Goal: Task Accomplishment & Management: Manage account settings

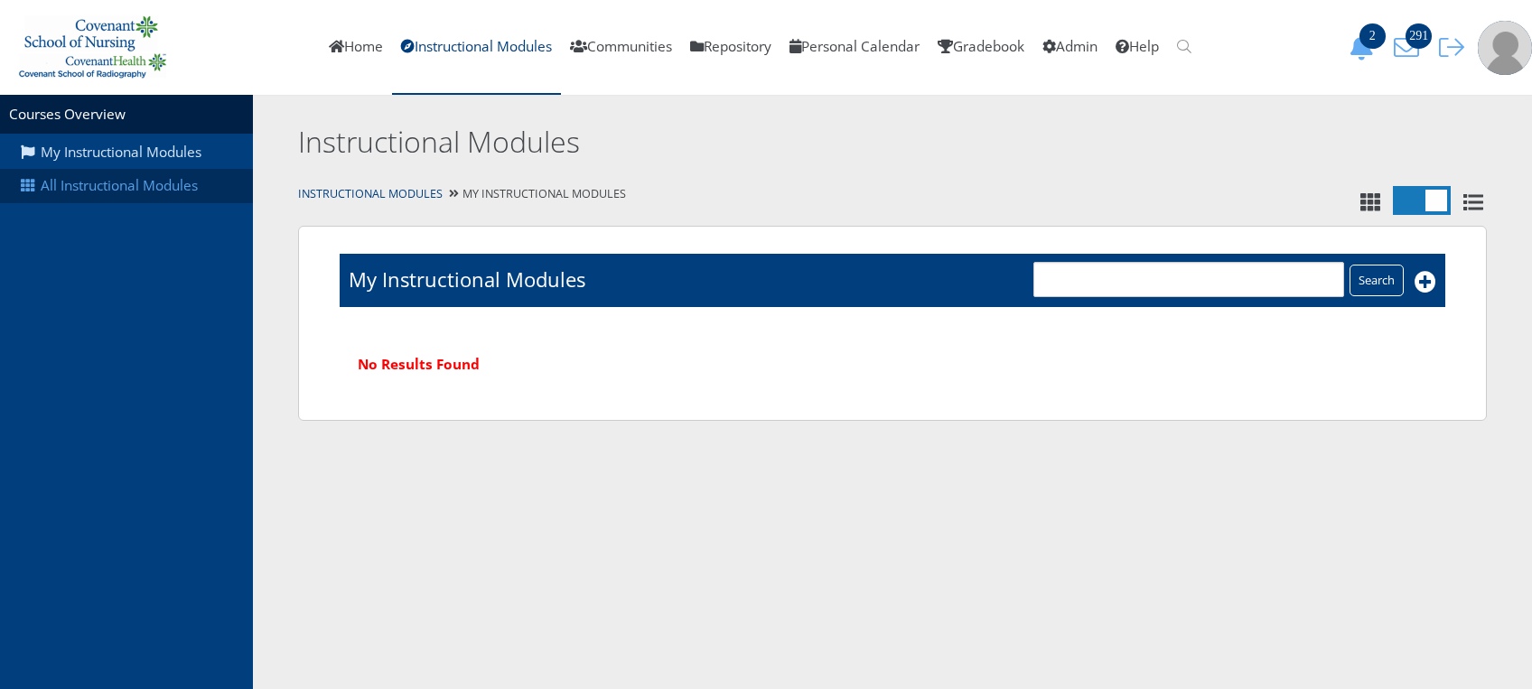
click at [169, 196] on link "All Instructional Modules" at bounding box center [126, 186] width 253 height 34
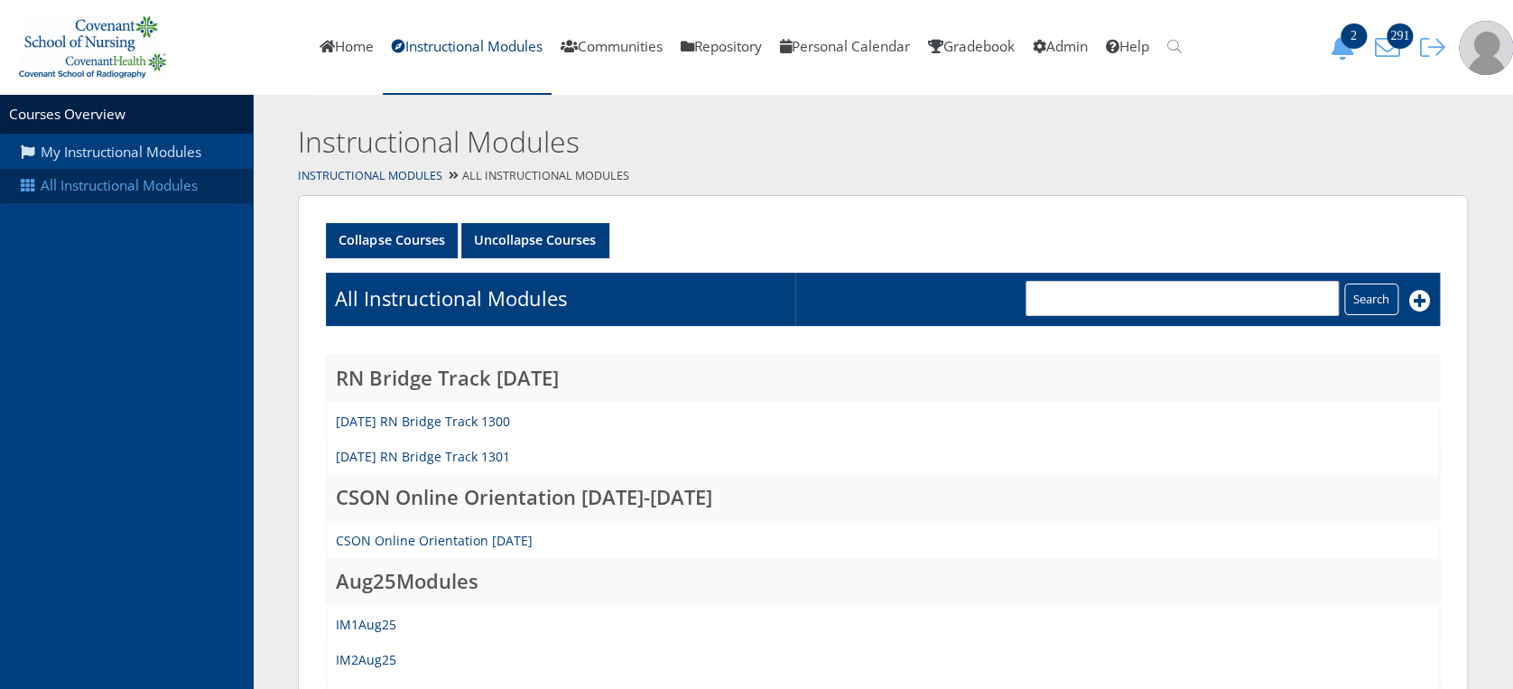
click at [145, 183] on link "All Instructional Modules" at bounding box center [126, 186] width 253 height 34
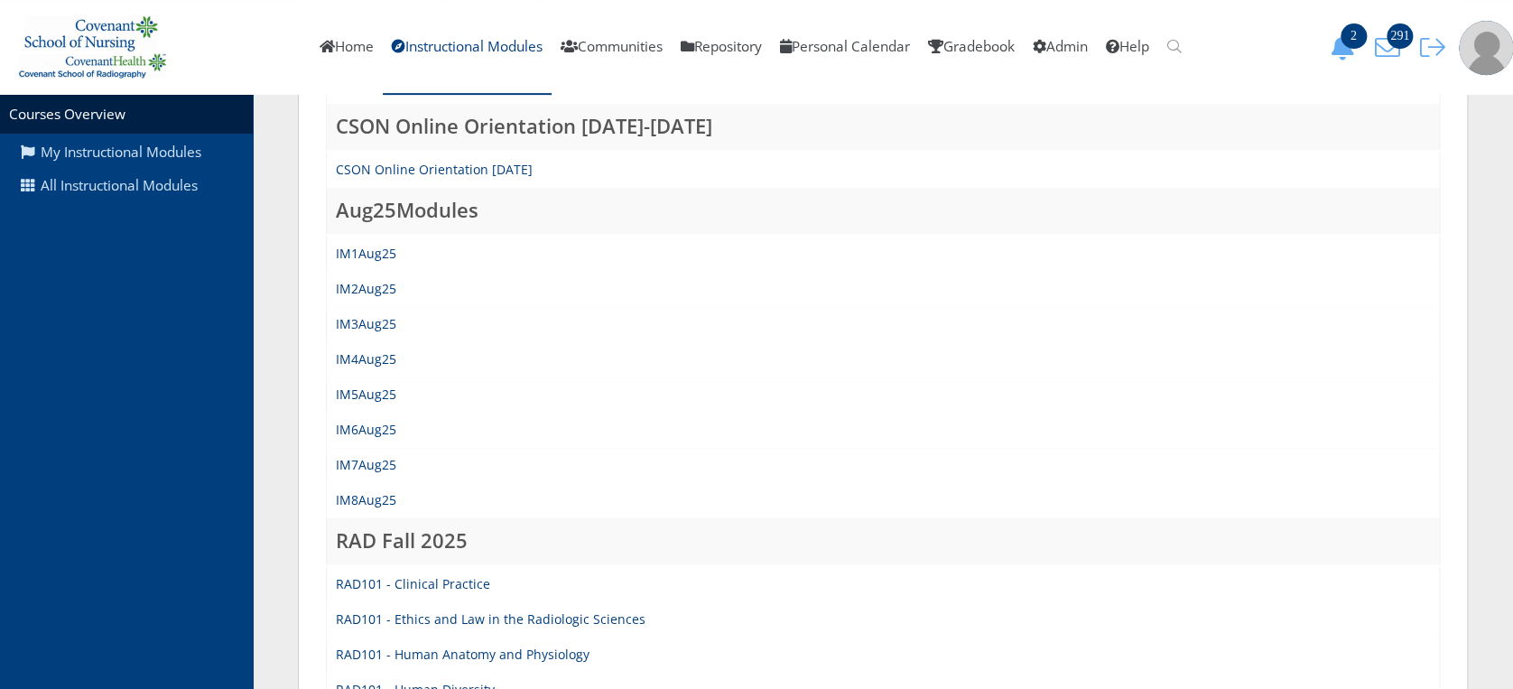
scroll to position [384, 0]
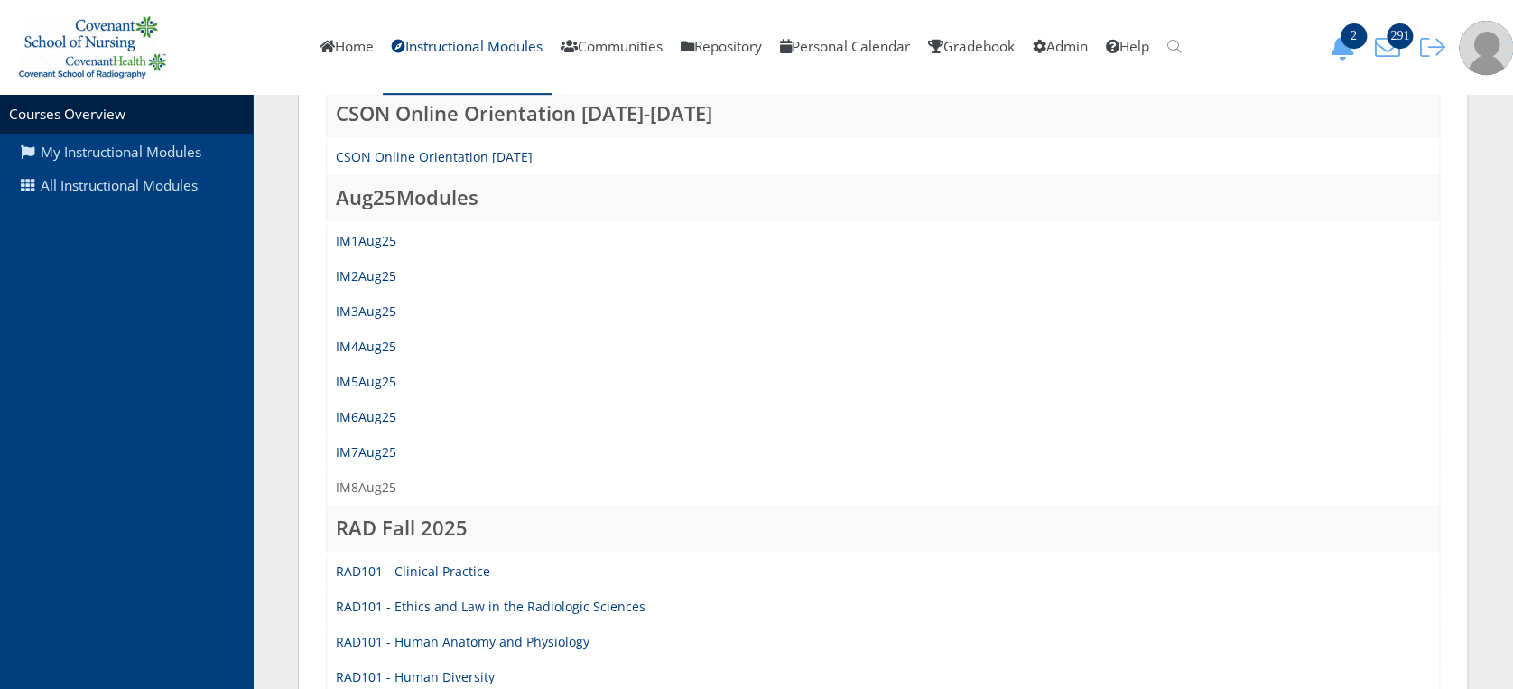
click at [348, 485] on link "IM8Aug25" at bounding box center [366, 487] width 61 height 17
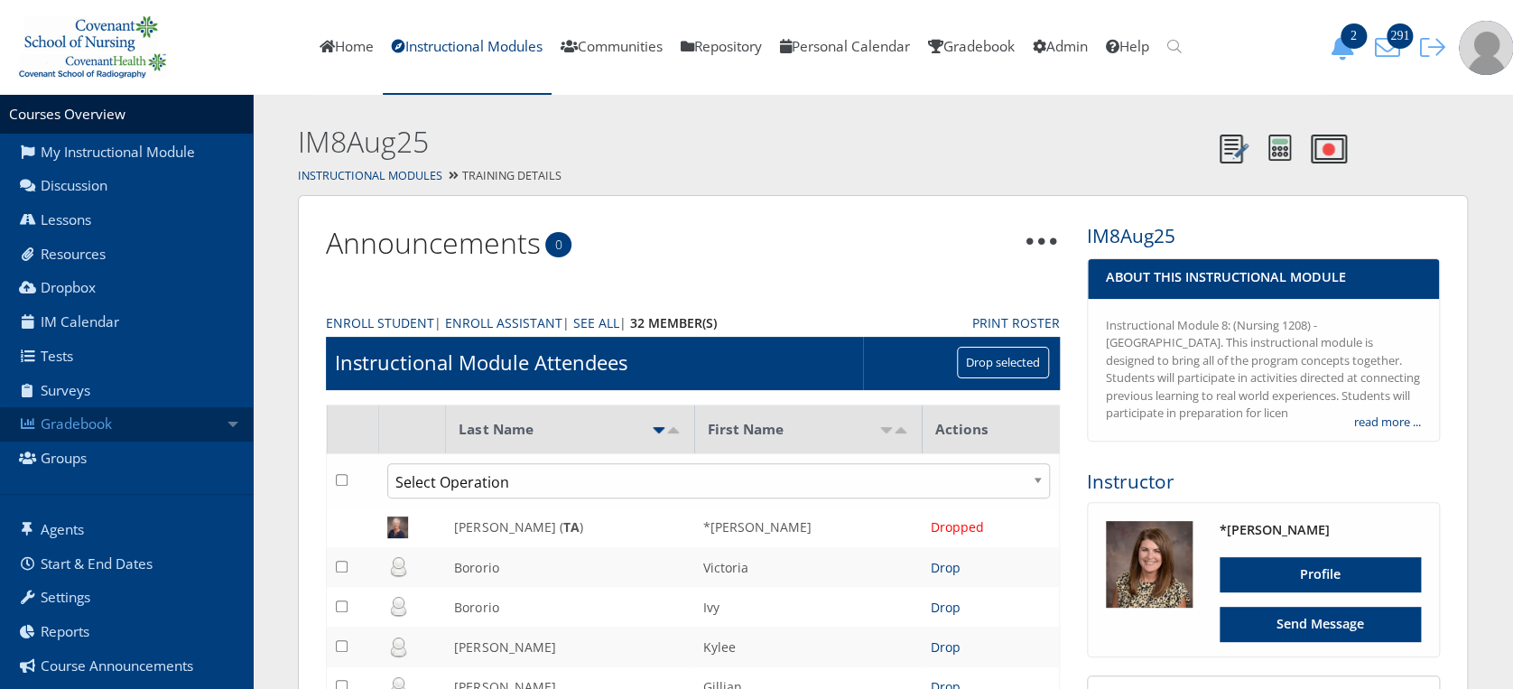
click at [217, 420] on link "Gradebook" at bounding box center [126, 424] width 253 height 34
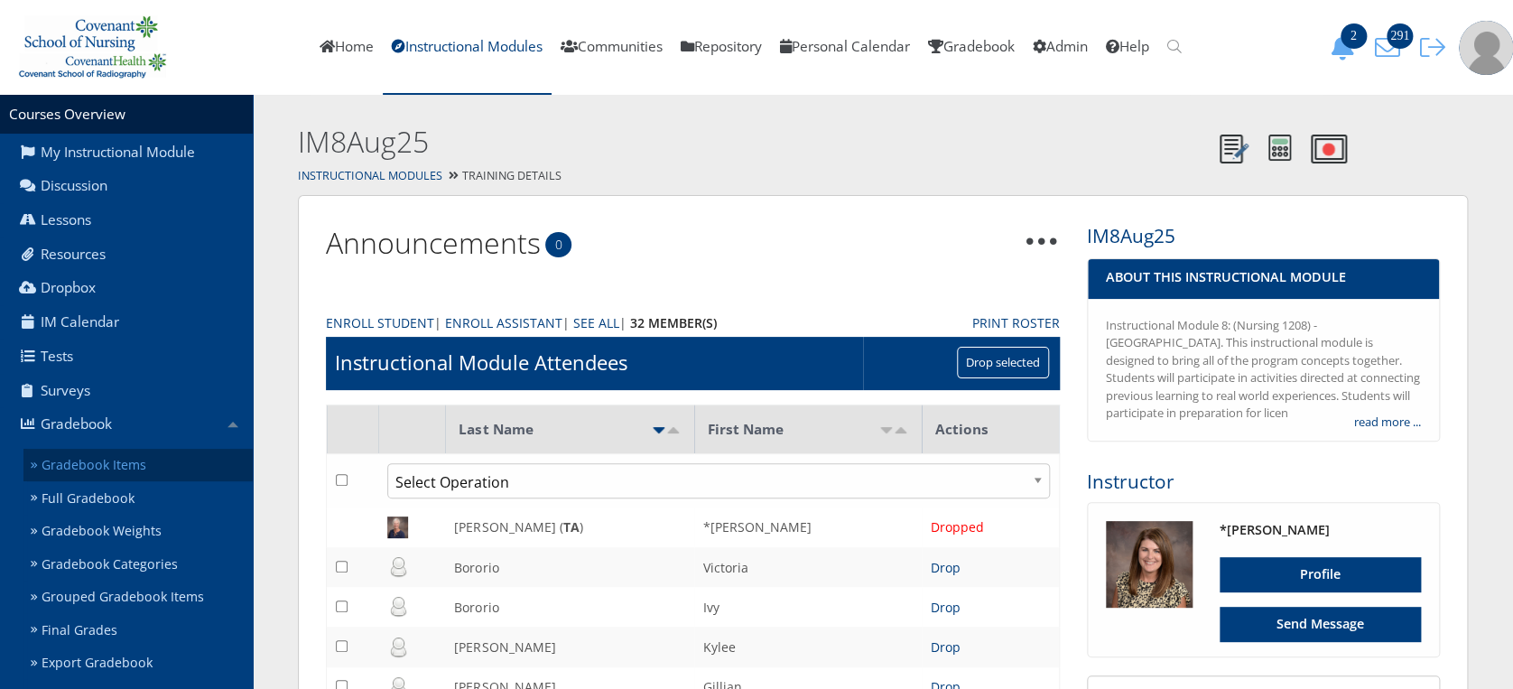
click at [191, 450] on link "Gradebook Items" at bounding box center [137, 465] width 229 height 33
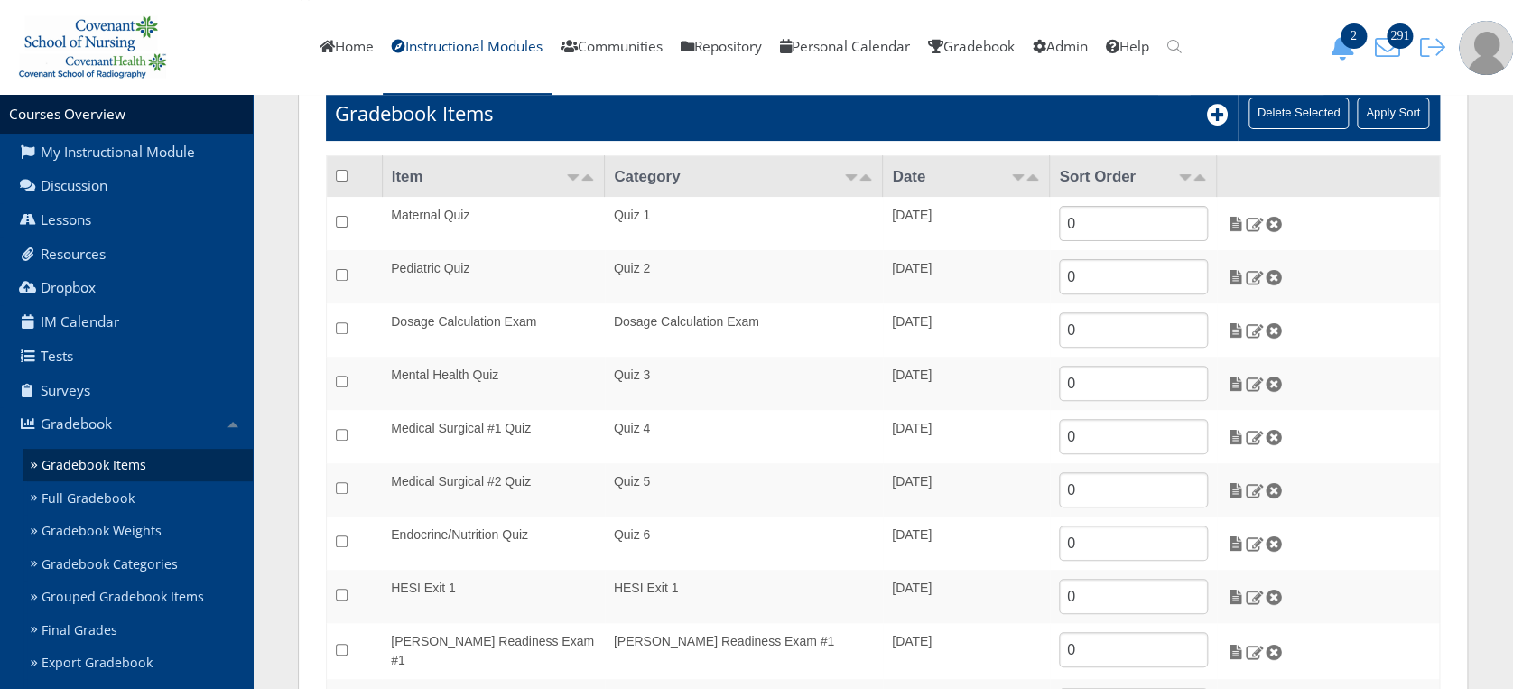
scroll to position [154, 0]
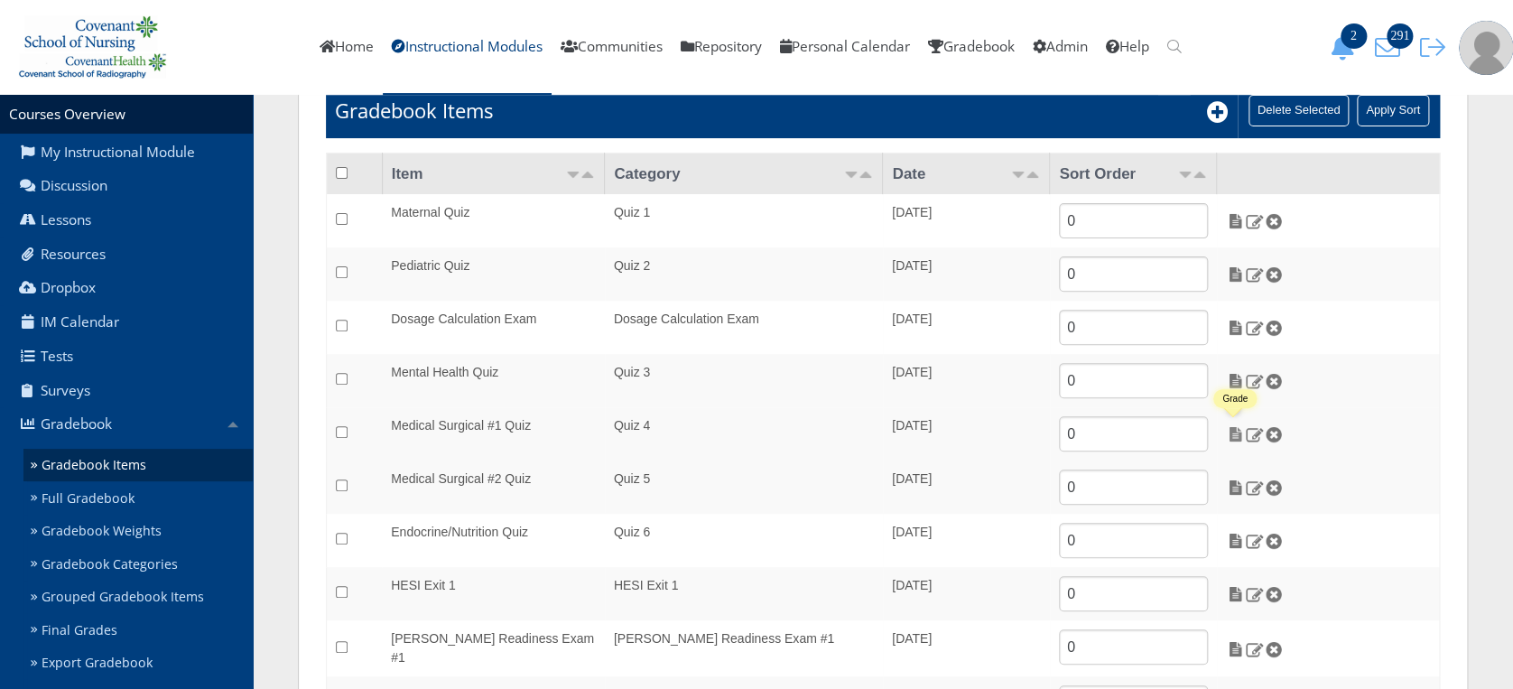
click at [1238, 435] on img at bounding box center [1235, 434] width 19 height 16
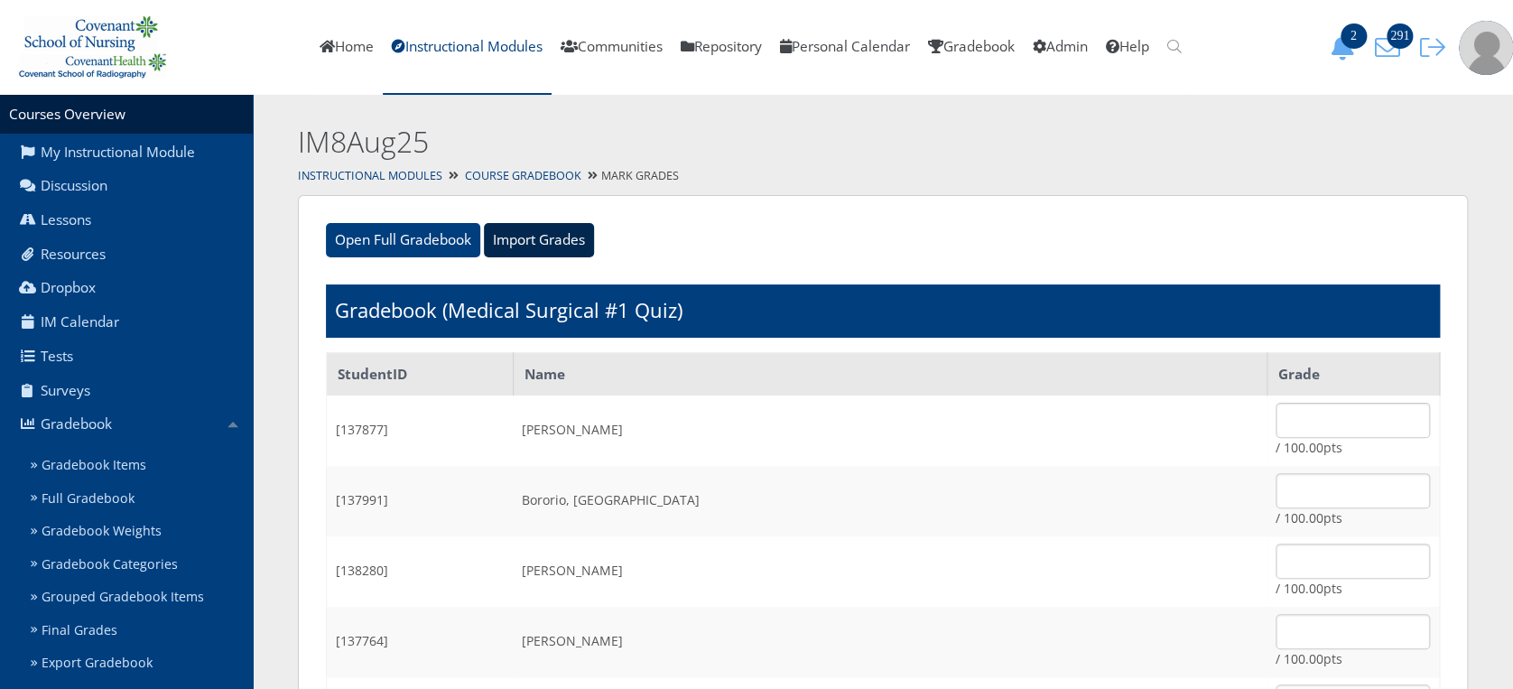
click at [571, 248] on input "Import Grades" at bounding box center [539, 240] width 110 height 34
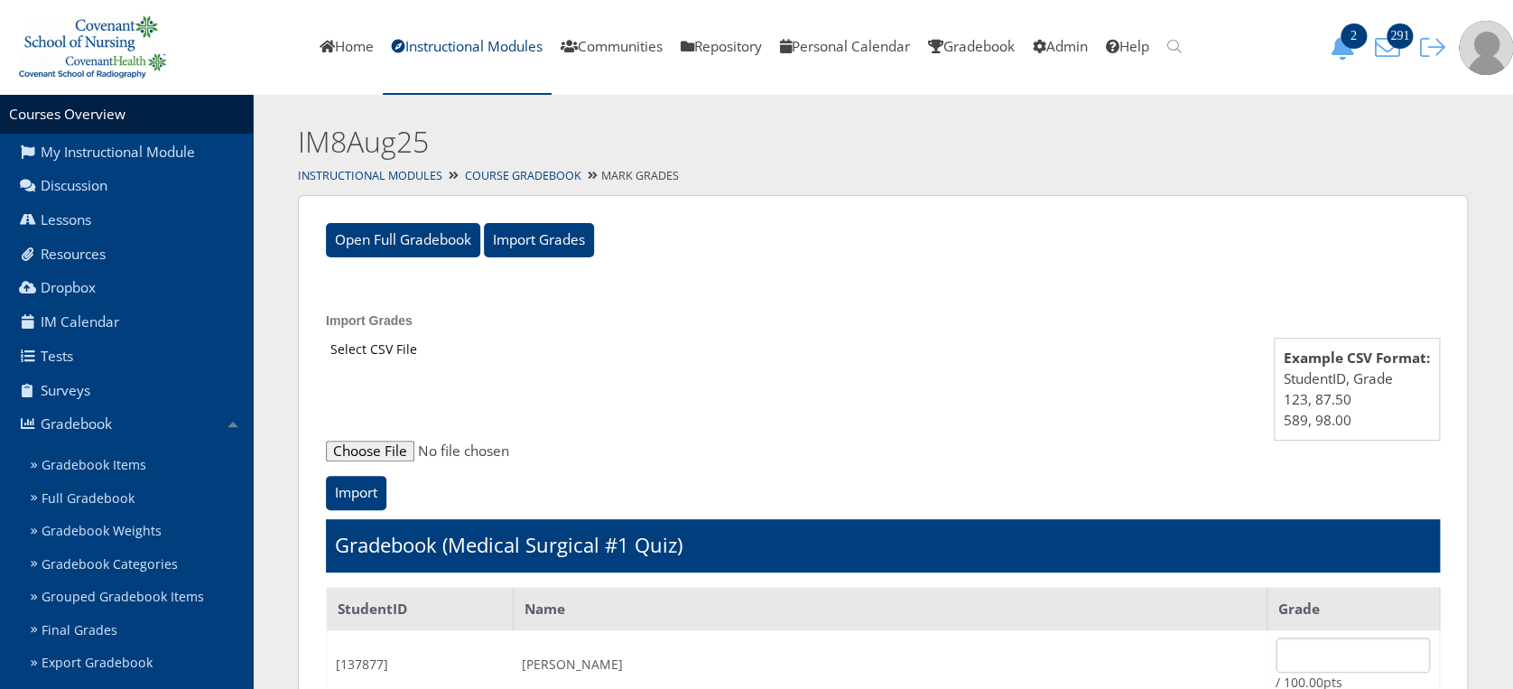
click at [378, 452] on input "file" at bounding box center [883, 452] width 1114 height 22
type input "C:\fakepath\ET_Results_IM8Aug25MS1.csv"
click at [352, 486] on input "Import" at bounding box center [356, 493] width 61 height 34
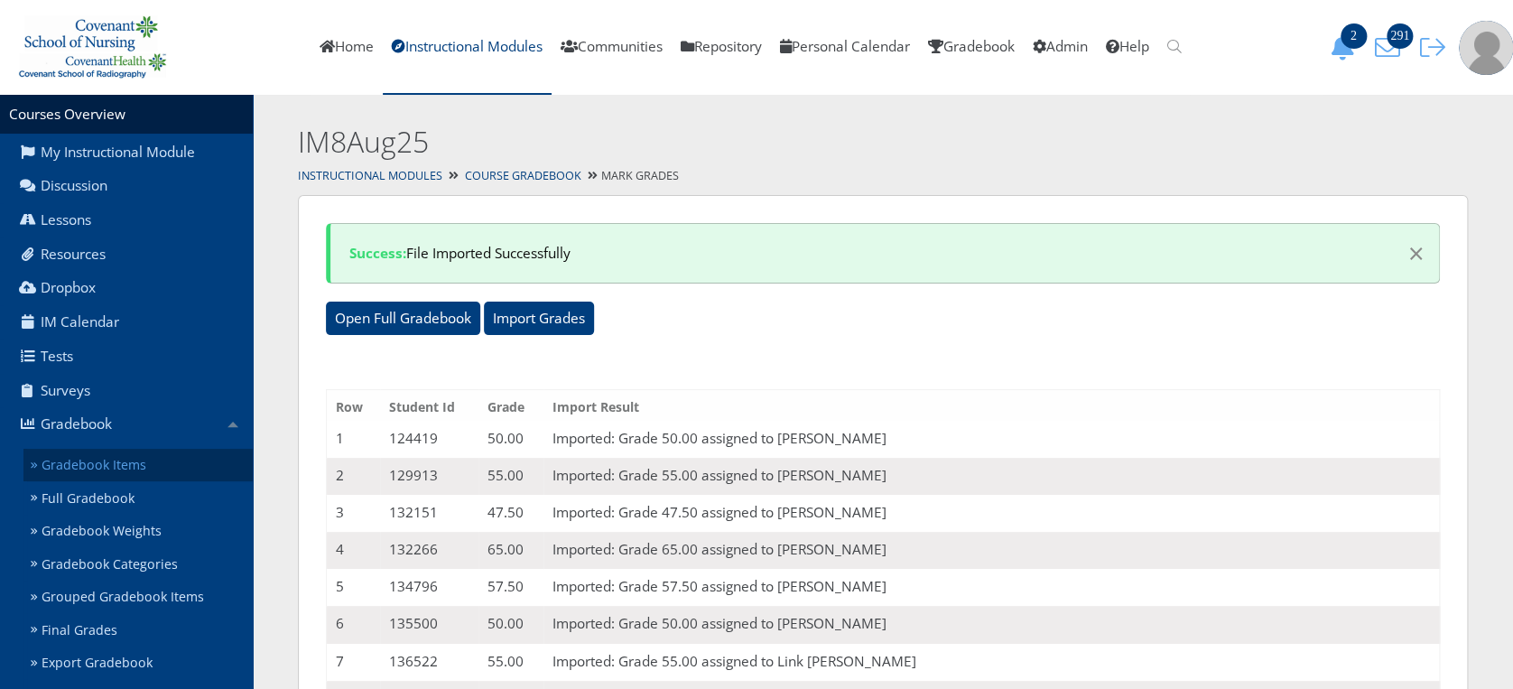
click at [101, 474] on link "Gradebook Items" at bounding box center [137, 465] width 229 height 33
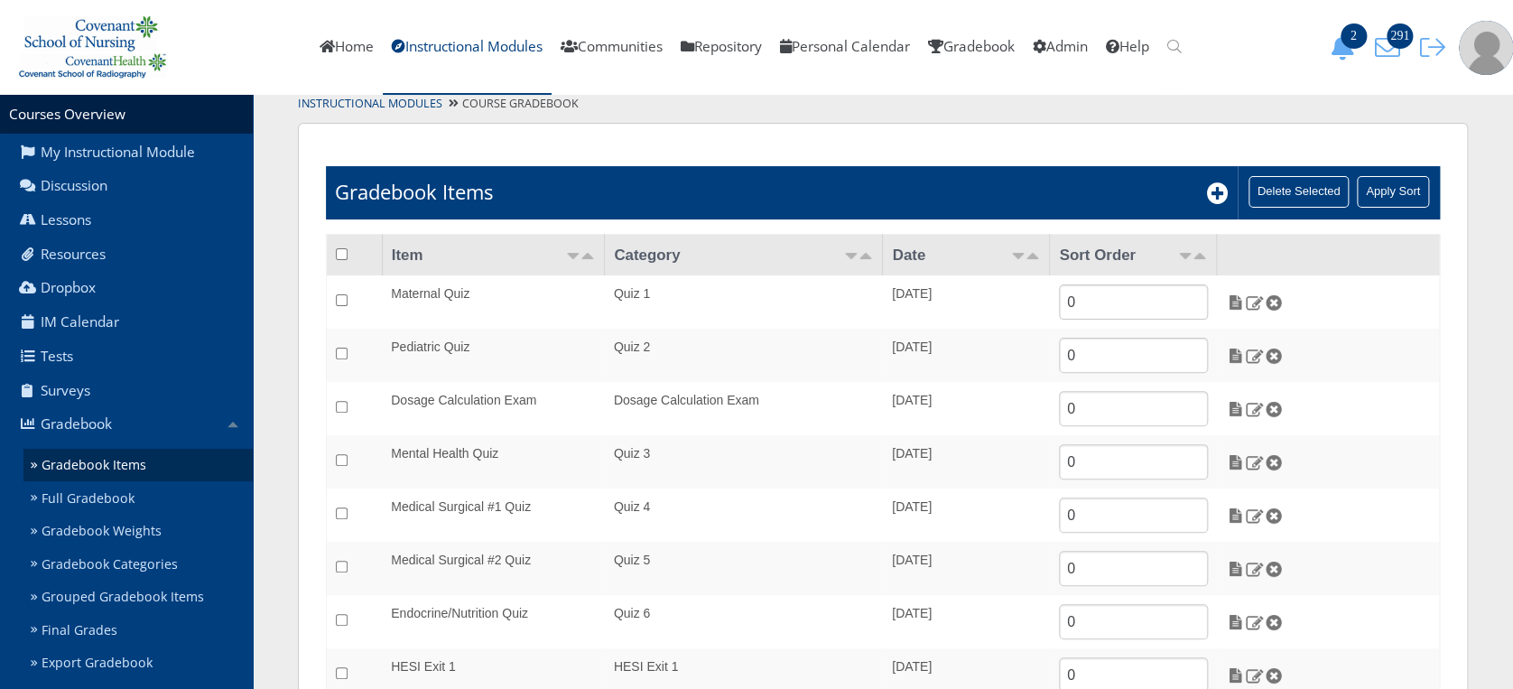
scroll to position [109, 0]
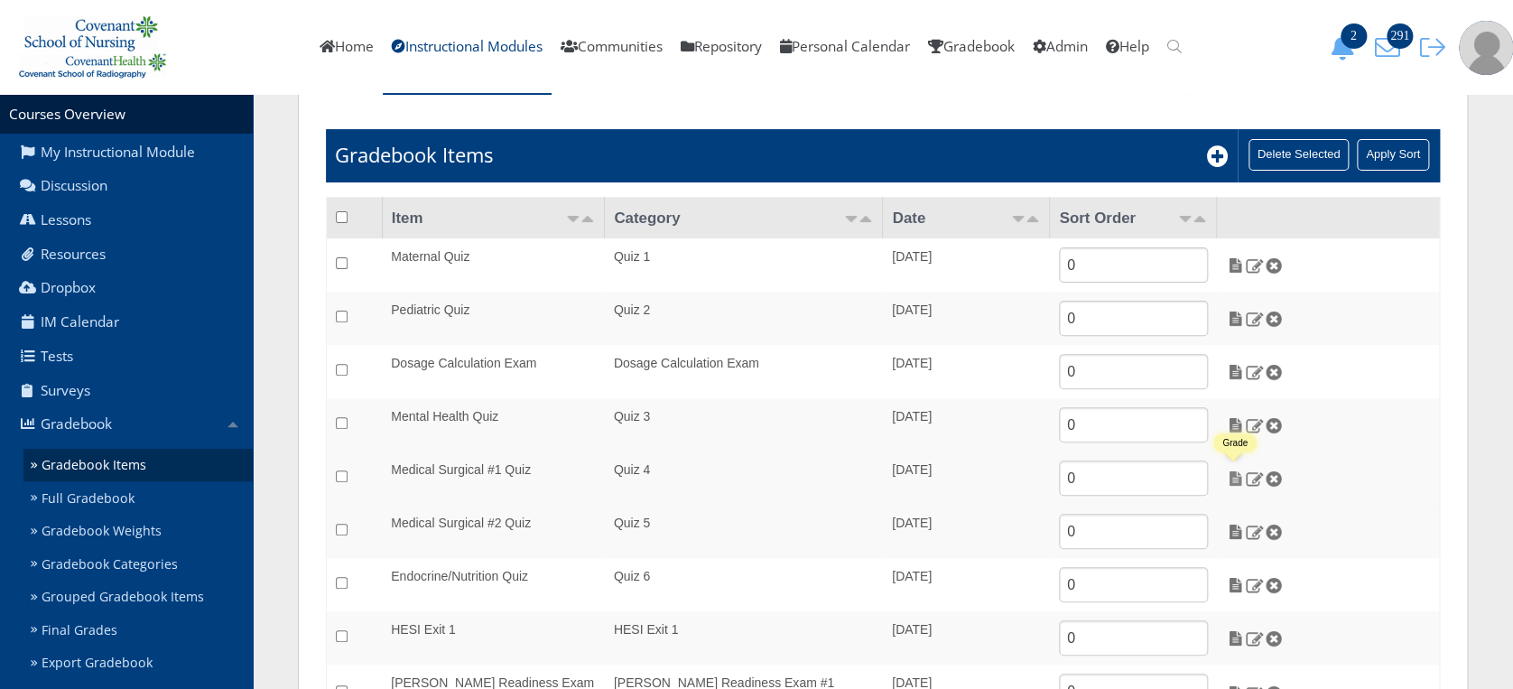
click at [1234, 481] on img at bounding box center [1235, 478] width 19 height 16
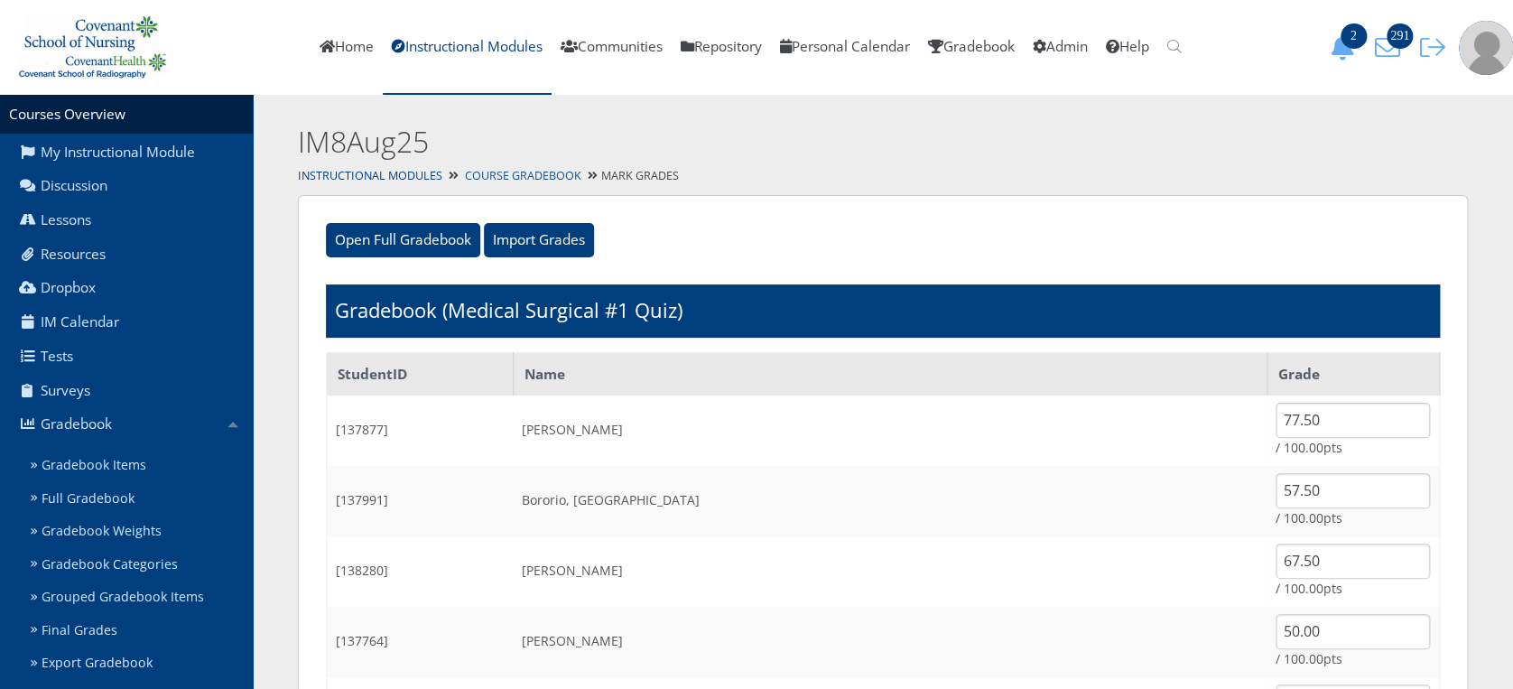
click at [507, 174] on link "Course Gradebook" at bounding box center [523, 175] width 116 height 15
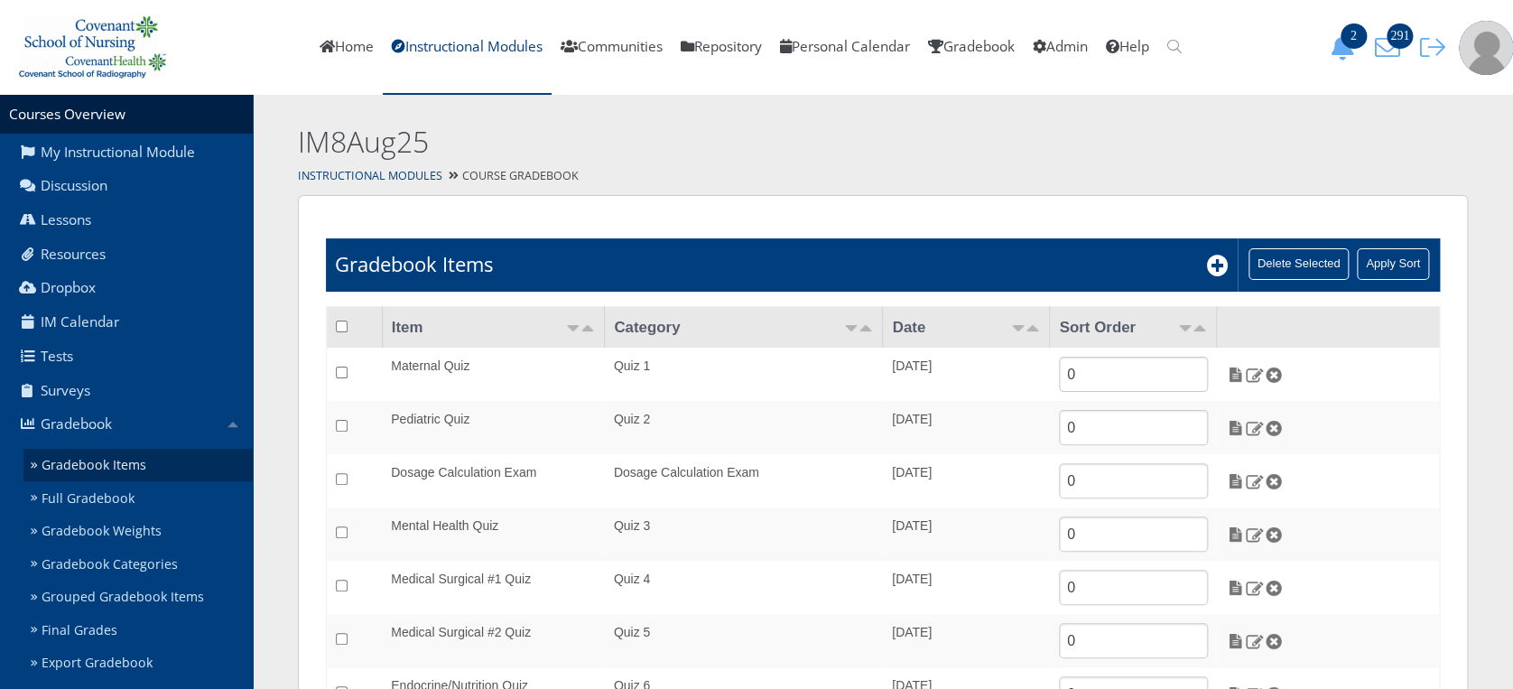
click at [120, 470] on link "Gradebook Items" at bounding box center [137, 465] width 229 height 33
click at [335, 41] on link "Home" at bounding box center [347, 47] width 72 height 95
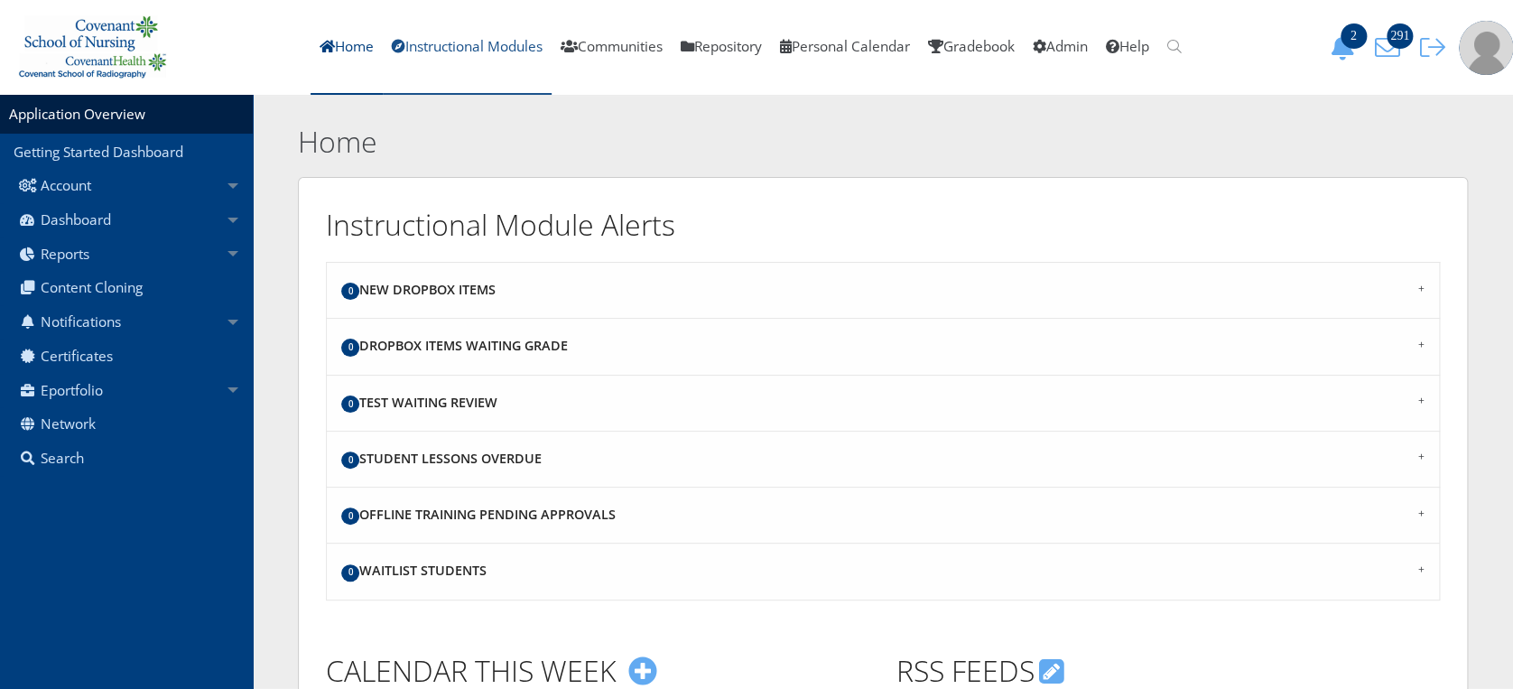
click at [481, 38] on link "Instructional Modules" at bounding box center [467, 47] width 169 height 95
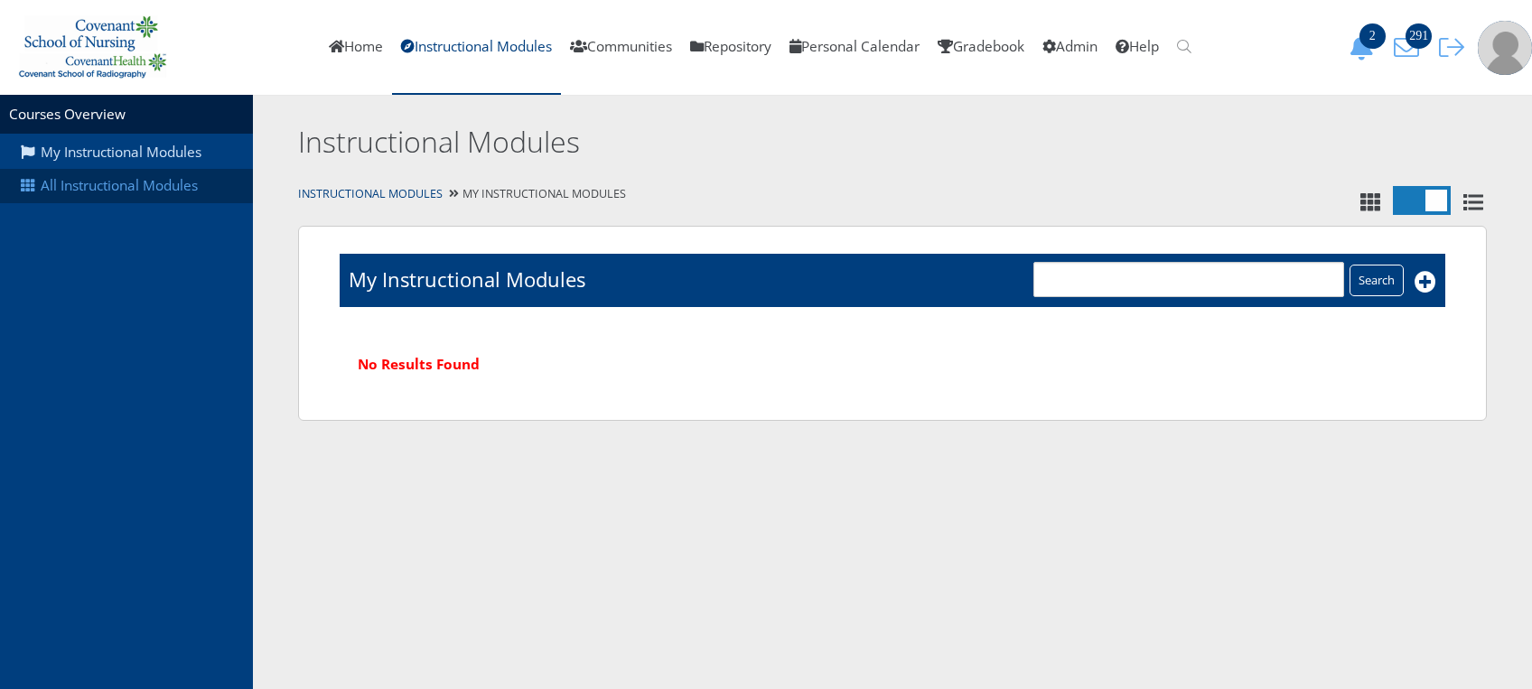
click at [157, 186] on link "All Instructional Modules" at bounding box center [126, 186] width 253 height 34
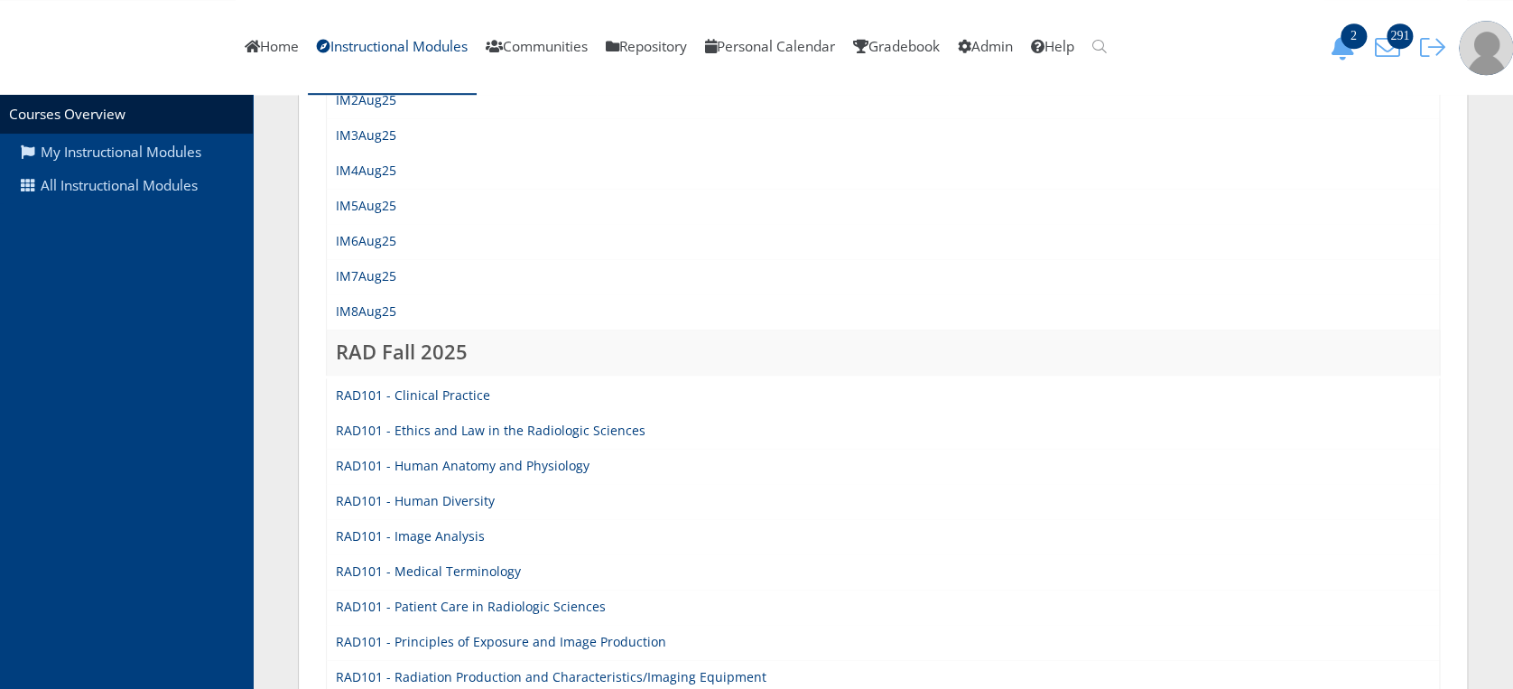
scroll to position [606, 0]
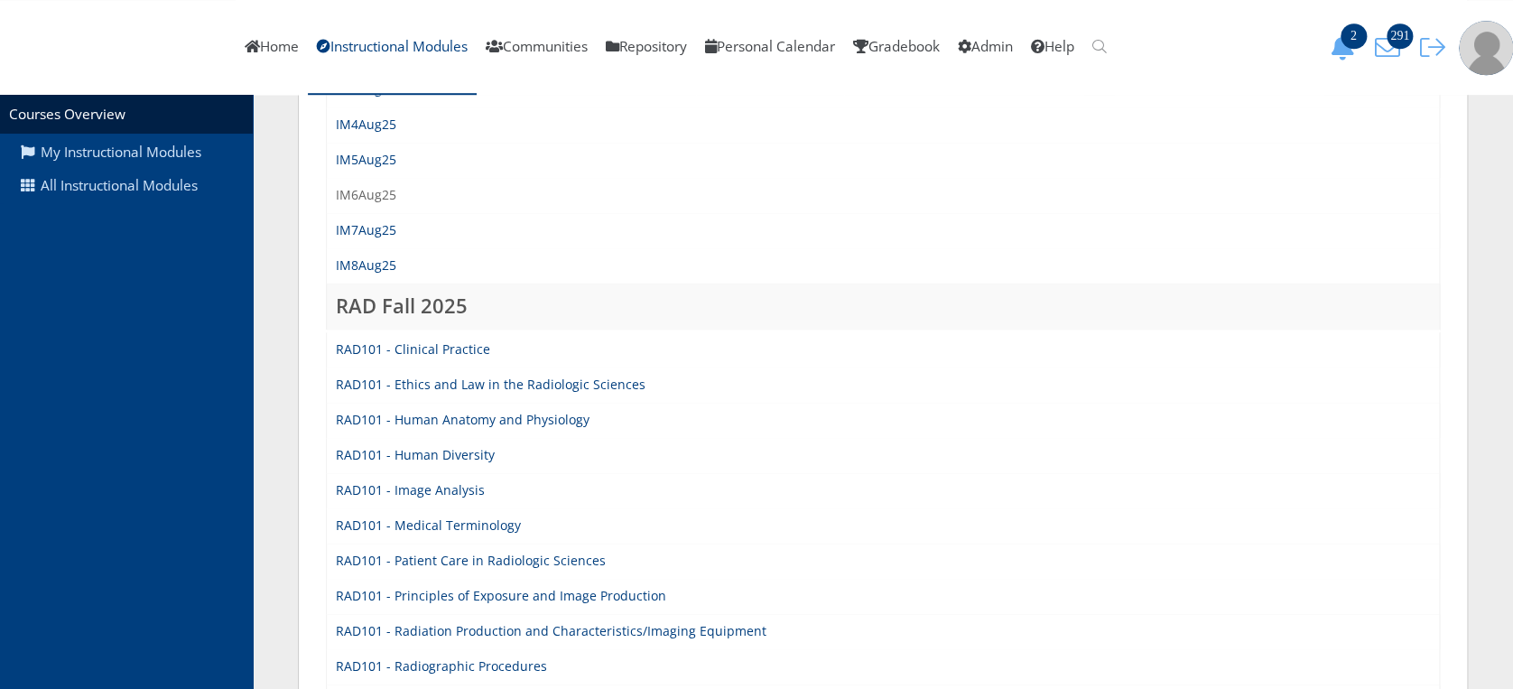
click at [358, 189] on link "IM6Aug25" at bounding box center [366, 194] width 61 height 17
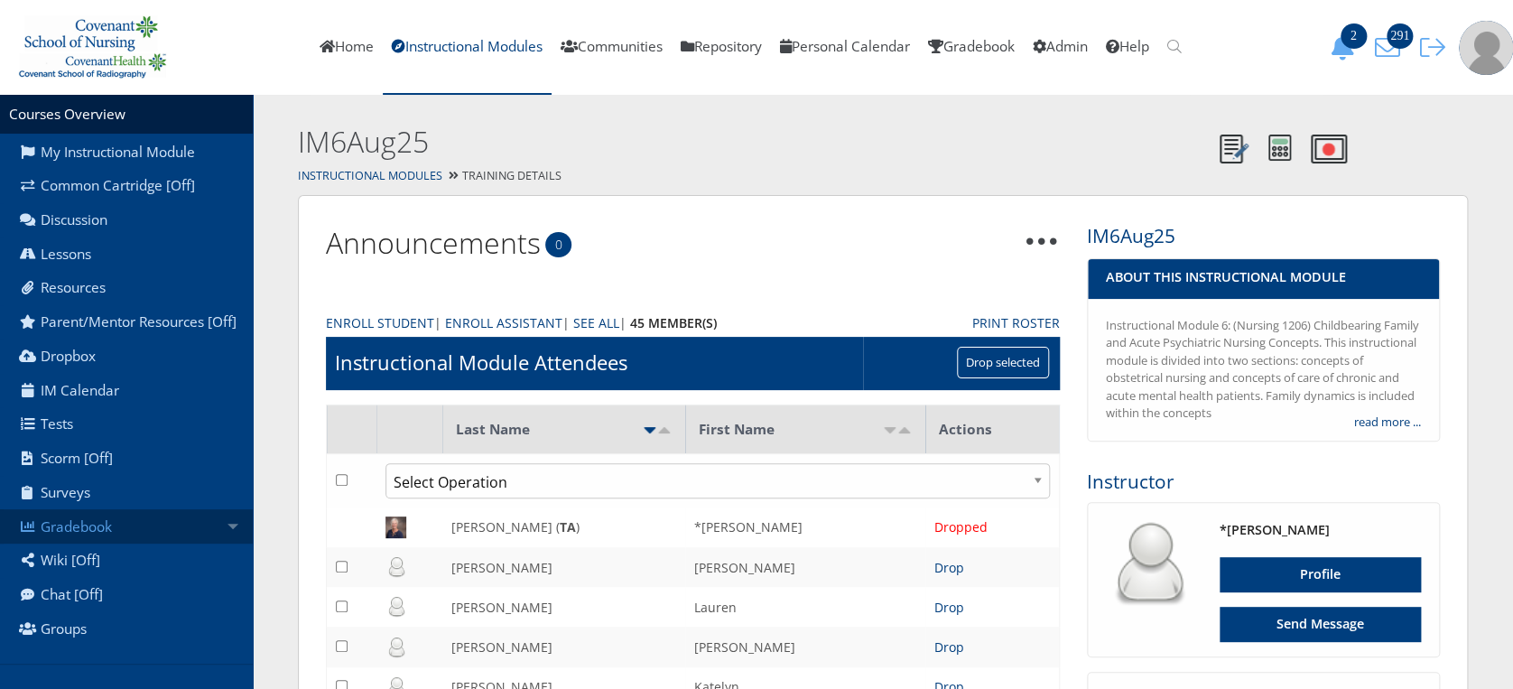
click at [132, 533] on link "Gradebook" at bounding box center [126, 526] width 253 height 34
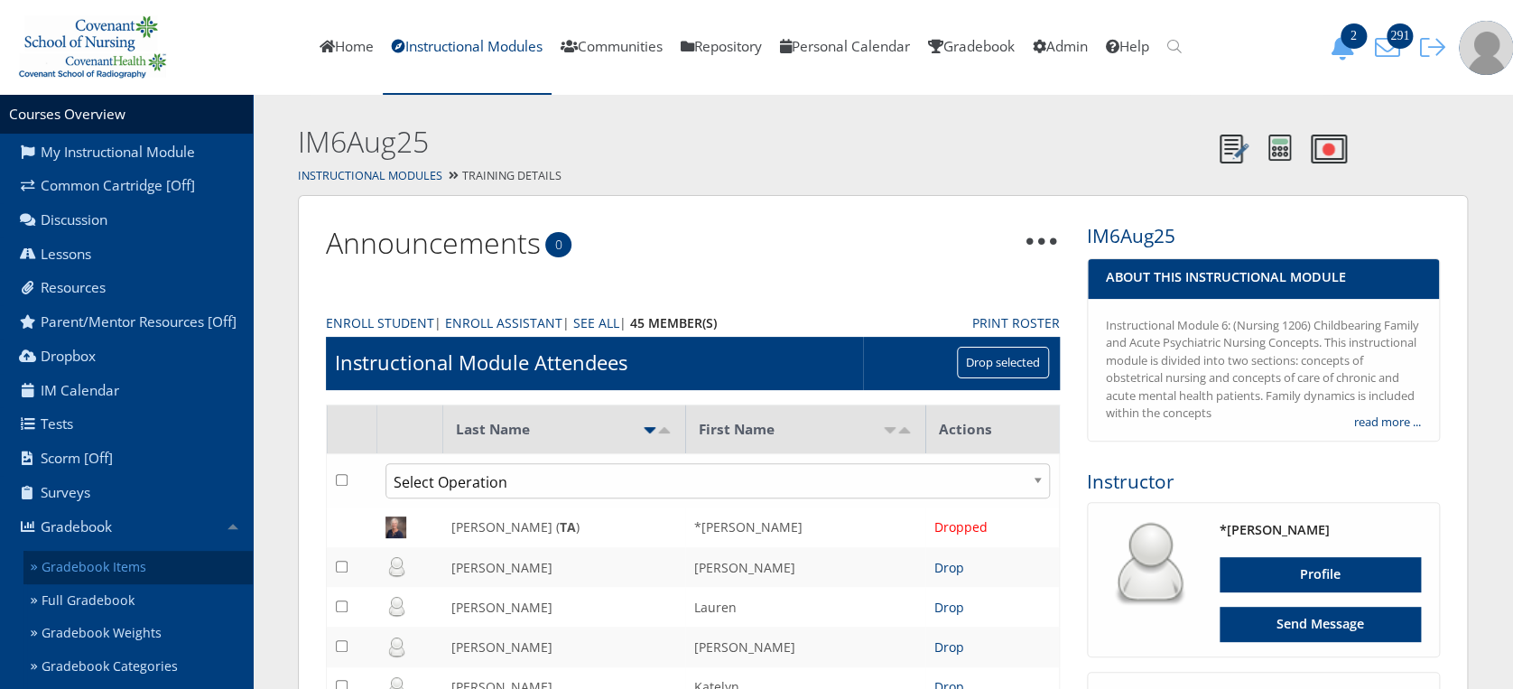
click at [147, 572] on link "Gradebook Items" at bounding box center [137, 567] width 229 height 33
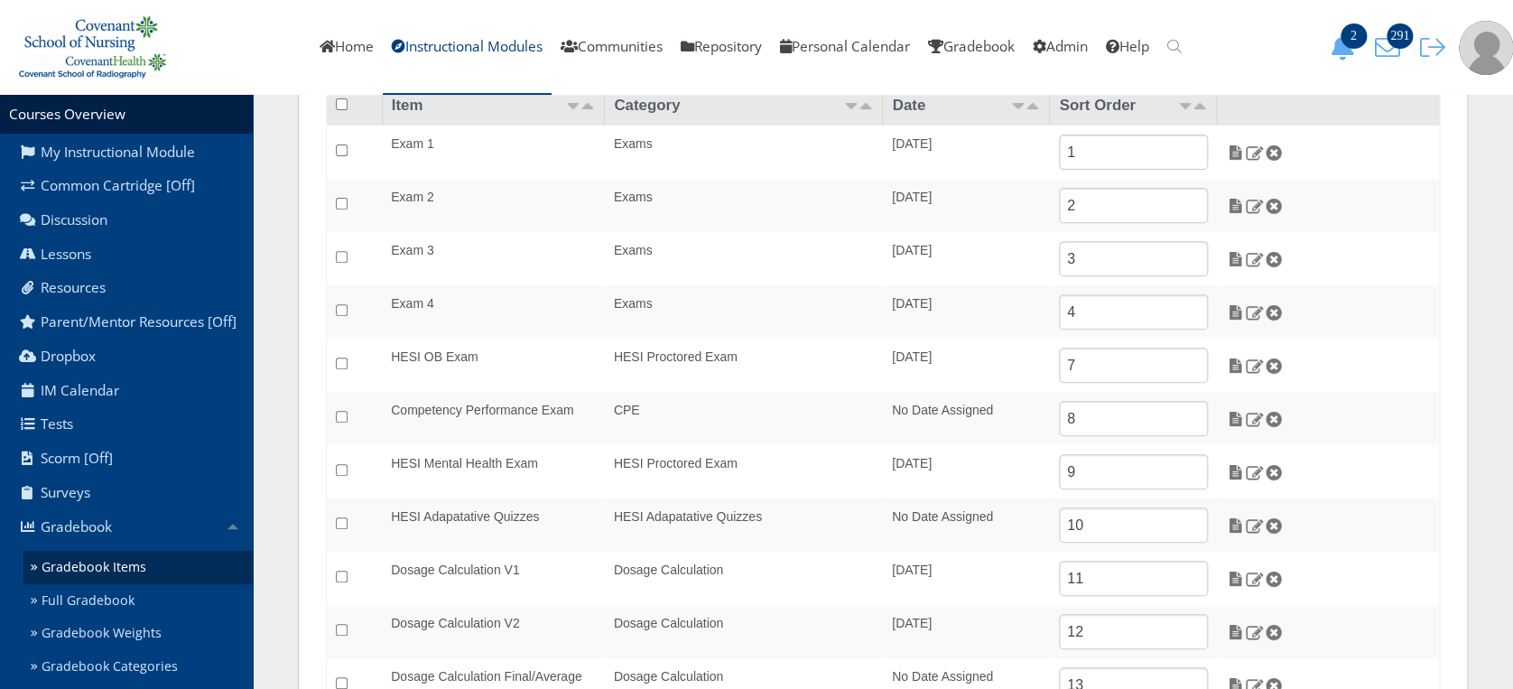
scroll to position [226, 0]
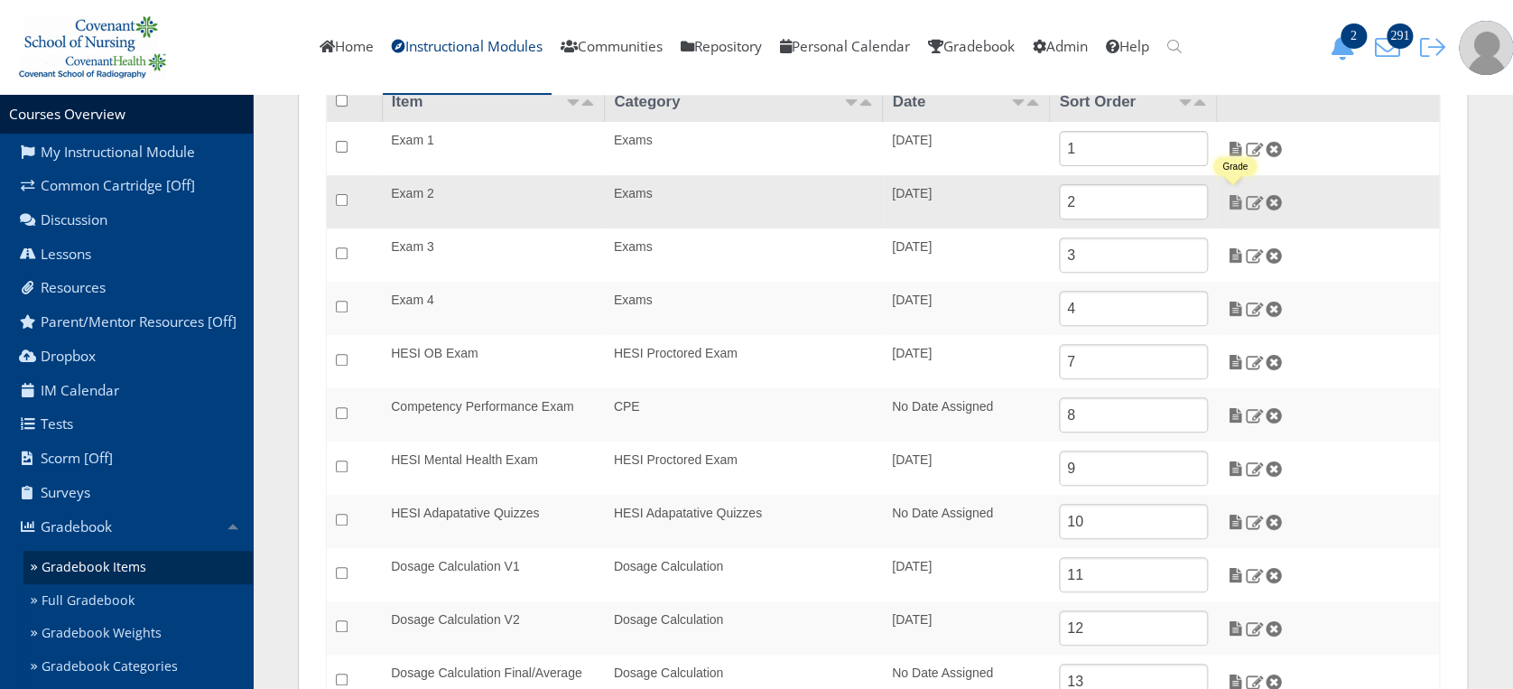
click at [1235, 206] on img at bounding box center [1235, 202] width 19 height 16
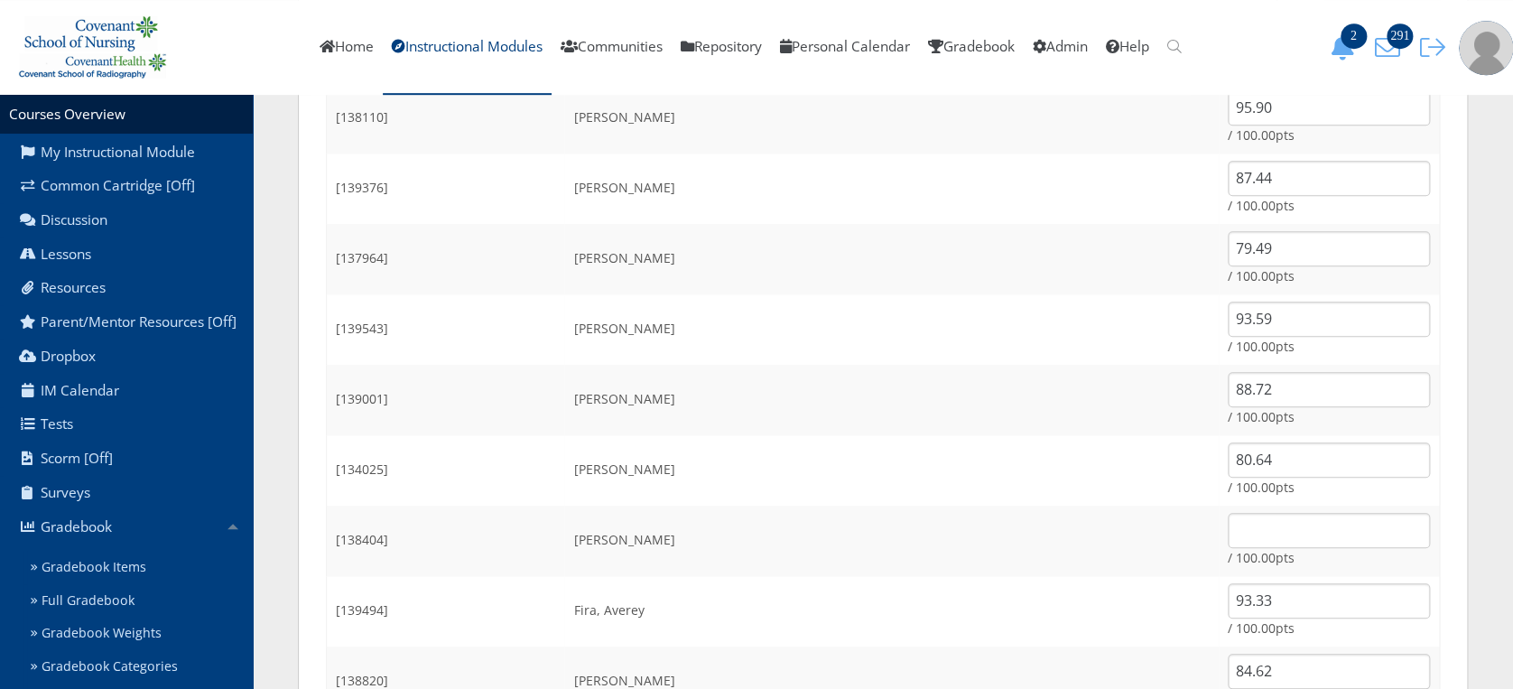
scroll to position [542, 0]
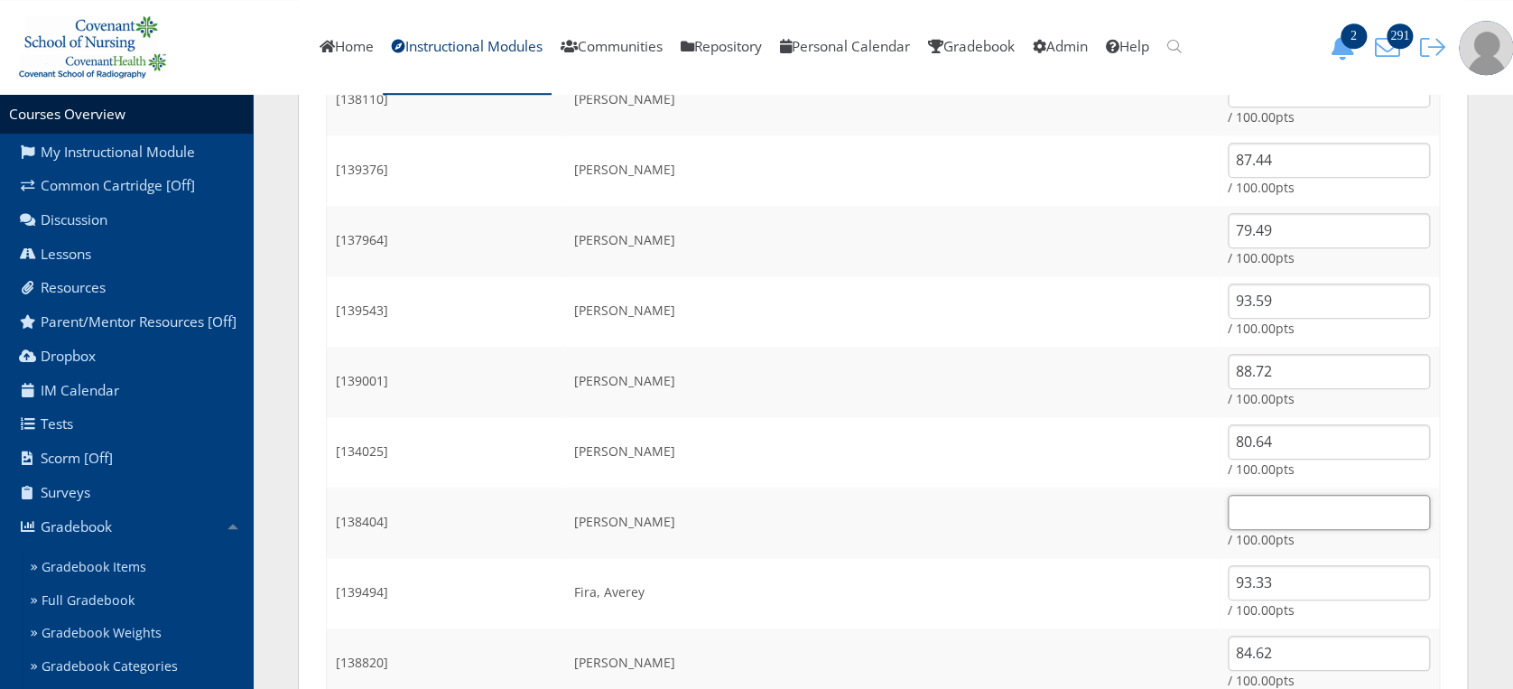
click at [1240, 513] on input "text" at bounding box center [1329, 512] width 202 height 35
type input "78.08"
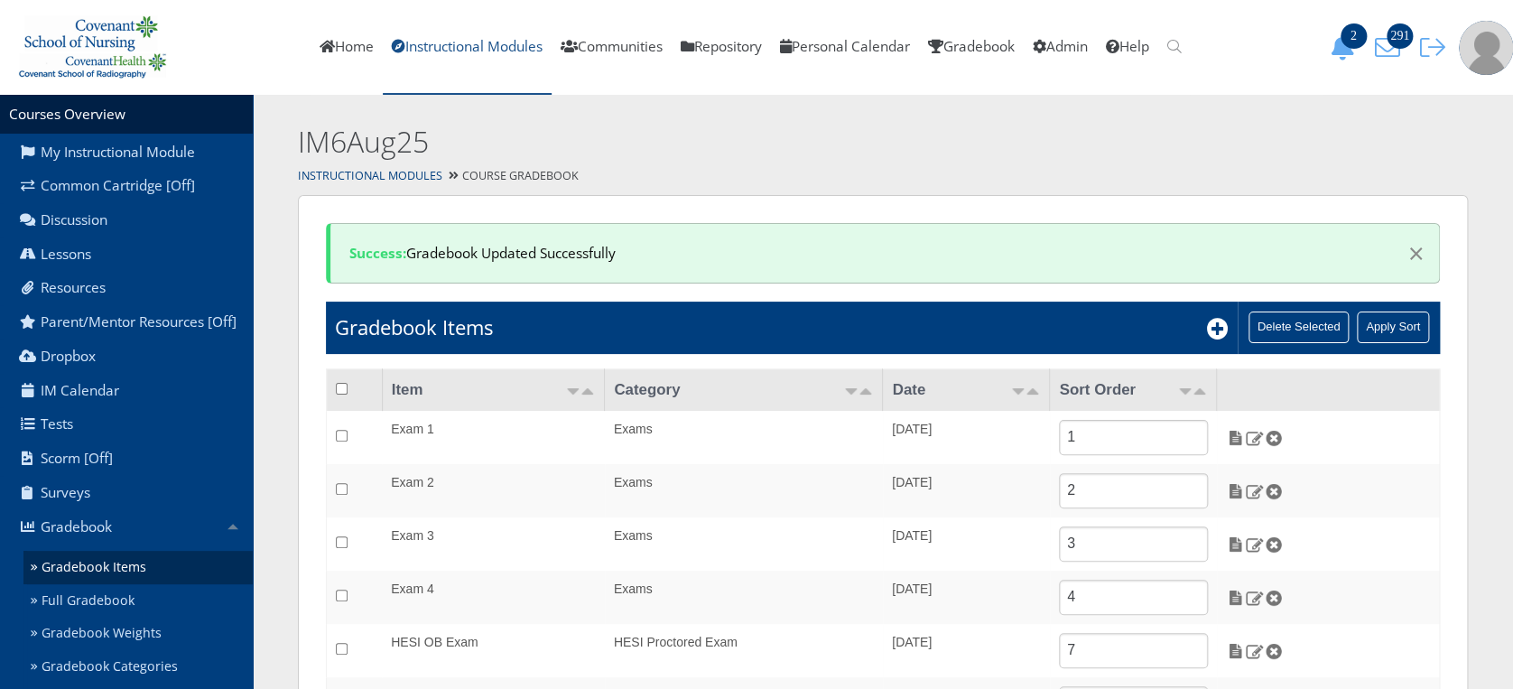
click at [486, 38] on link "Instructional Modules" at bounding box center [467, 47] width 169 height 95
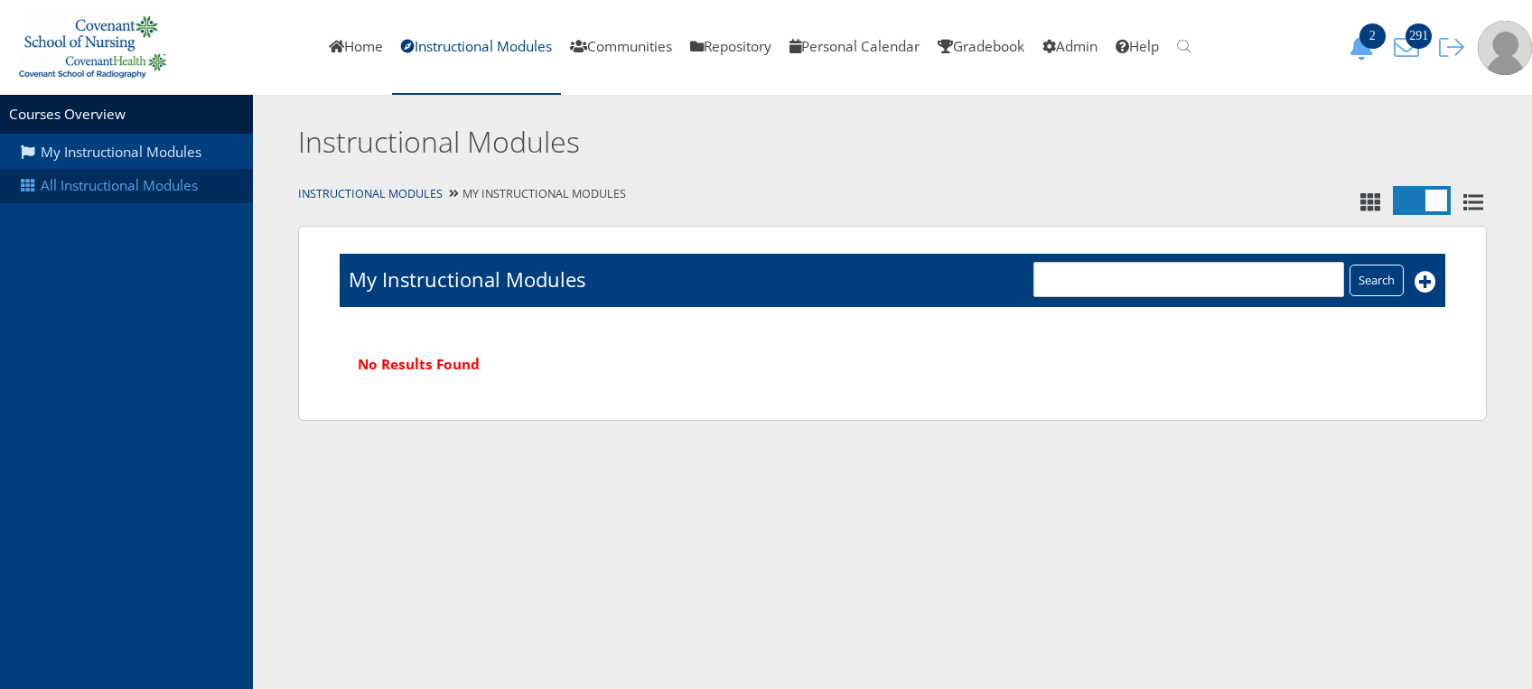
click at [158, 175] on link "All Instructional Modules" at bounding box center [126, 186] width 253 height 34
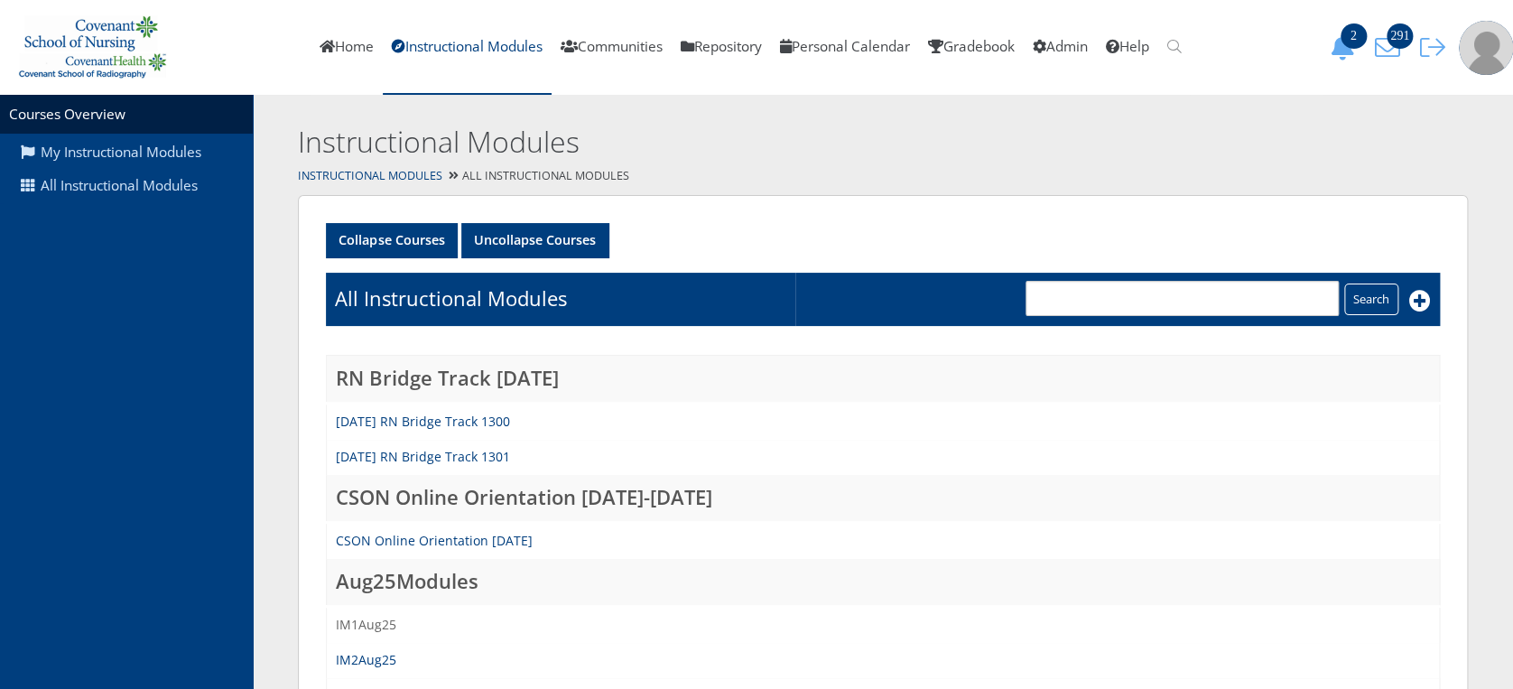
click at [373, 622] on link "IM1Aug25" at bounding box center [366, 624] width 61 height 17
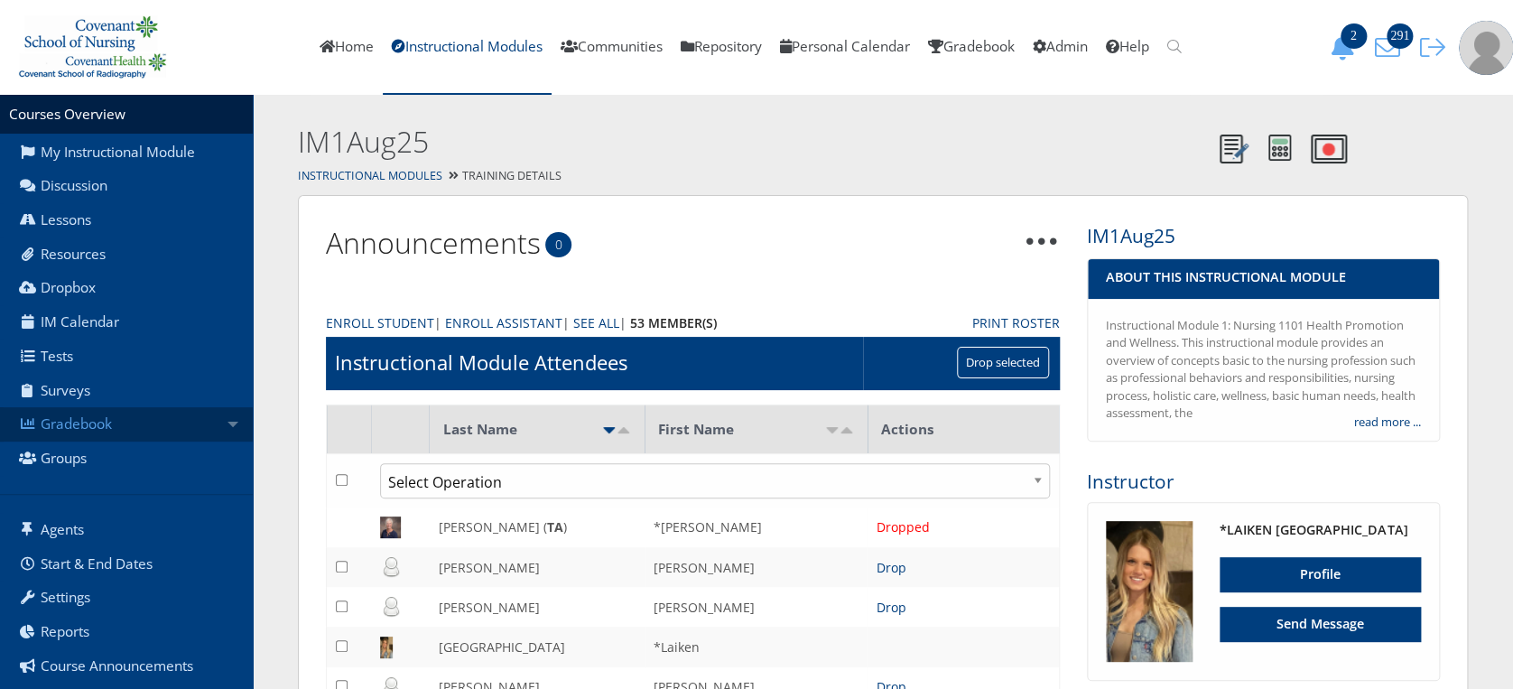
click at [164, 420] on link "Gradebook" at bounding box center [126, 424] width 253 height 34
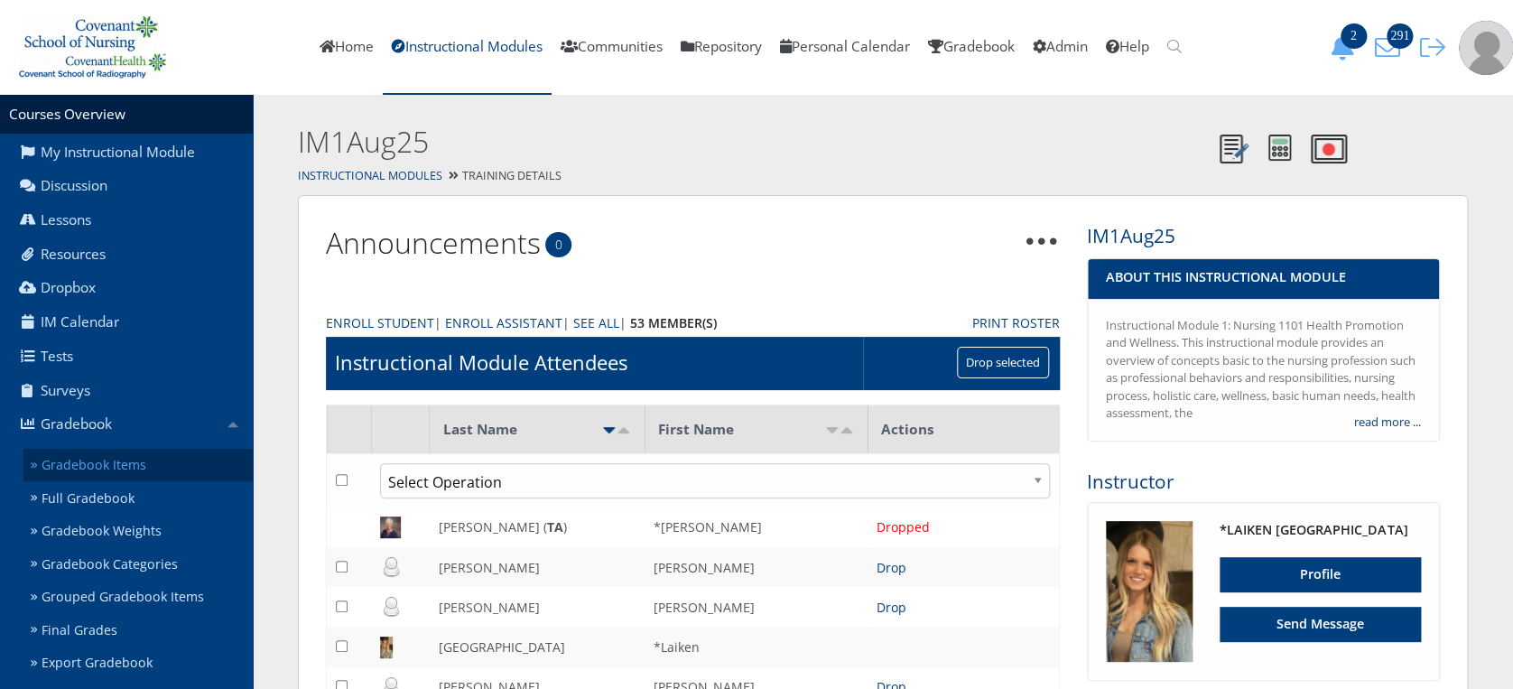
click at [149, 466] on link "Gradebook Items" at bounding box center [137, 465] width 229 height 33
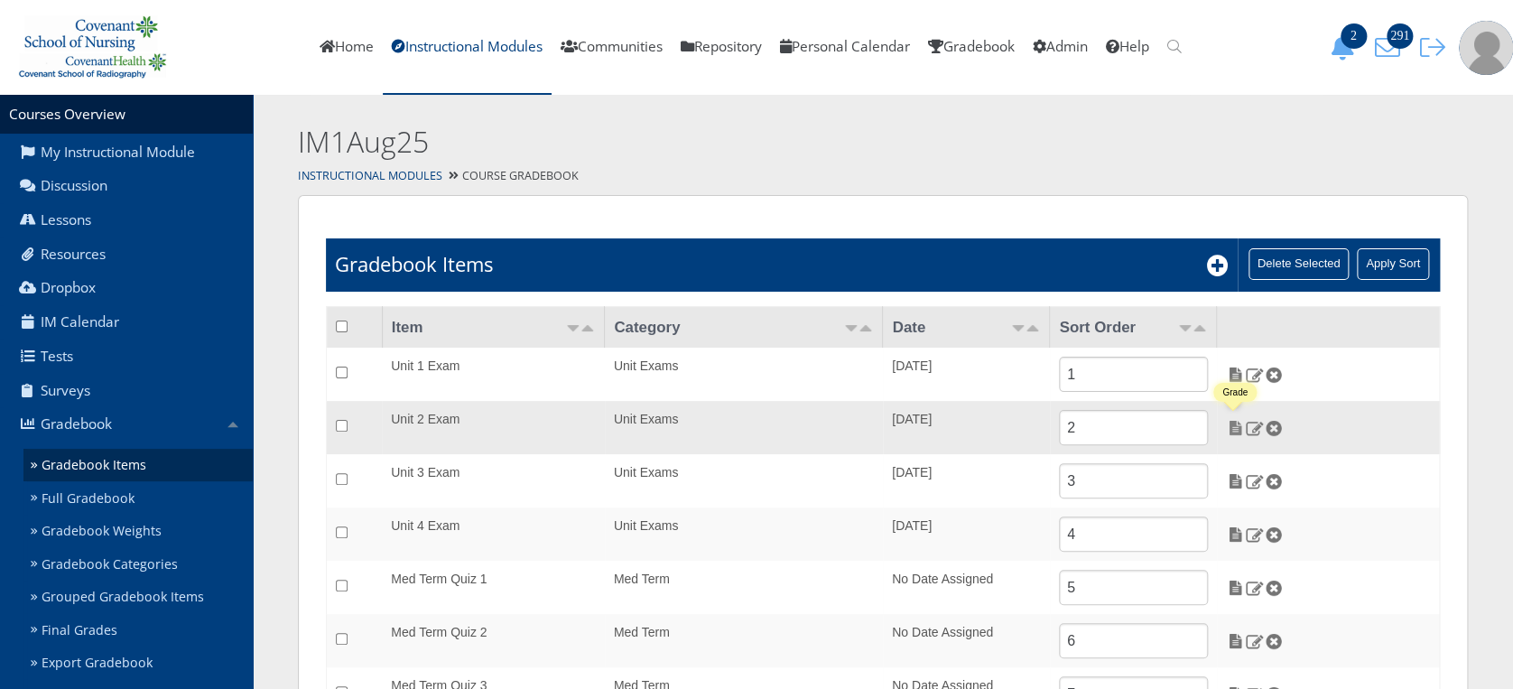
click at [1236, 431] on img at bounding box center [1235, 428] width 19 height 16
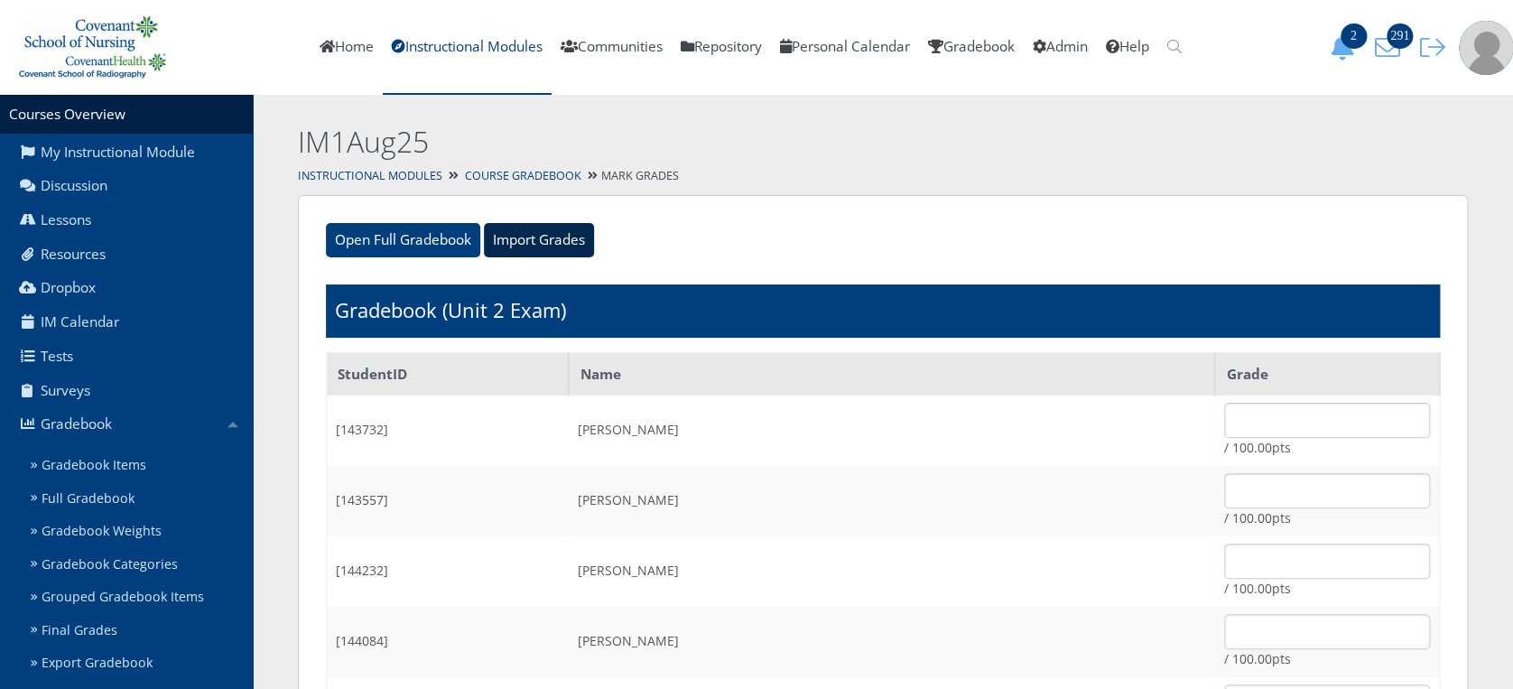
click at [537, 247] on input "Import Grades" at bounding box center [539, 240] width 110 height 34
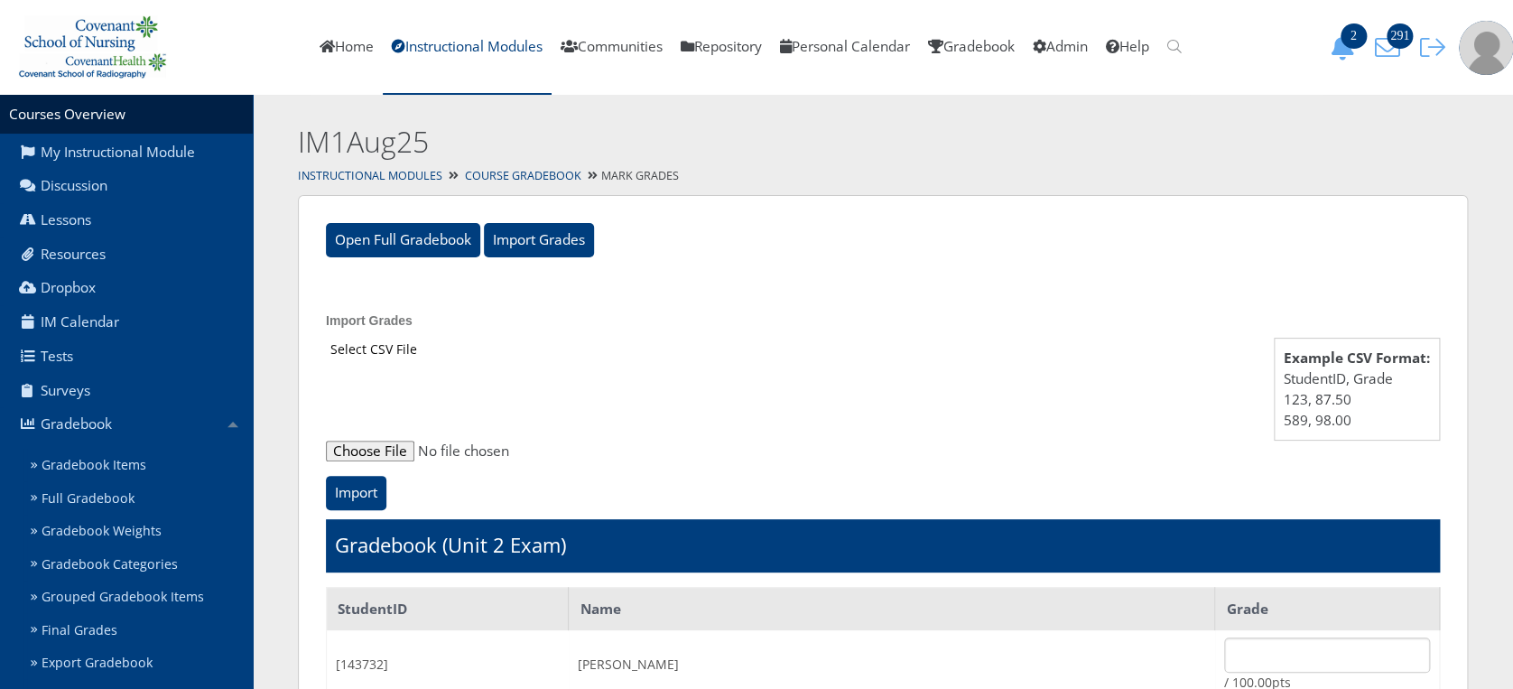
click at [397, 452] on input "file" at bounding box center [883, 452] width 1114 height 22
type input "C:\fakepath\ET_Results_IM1Aug25E2.csv"
click at [374, 498] on input "Import" at bounding box center [356, 493] width 61 height 34
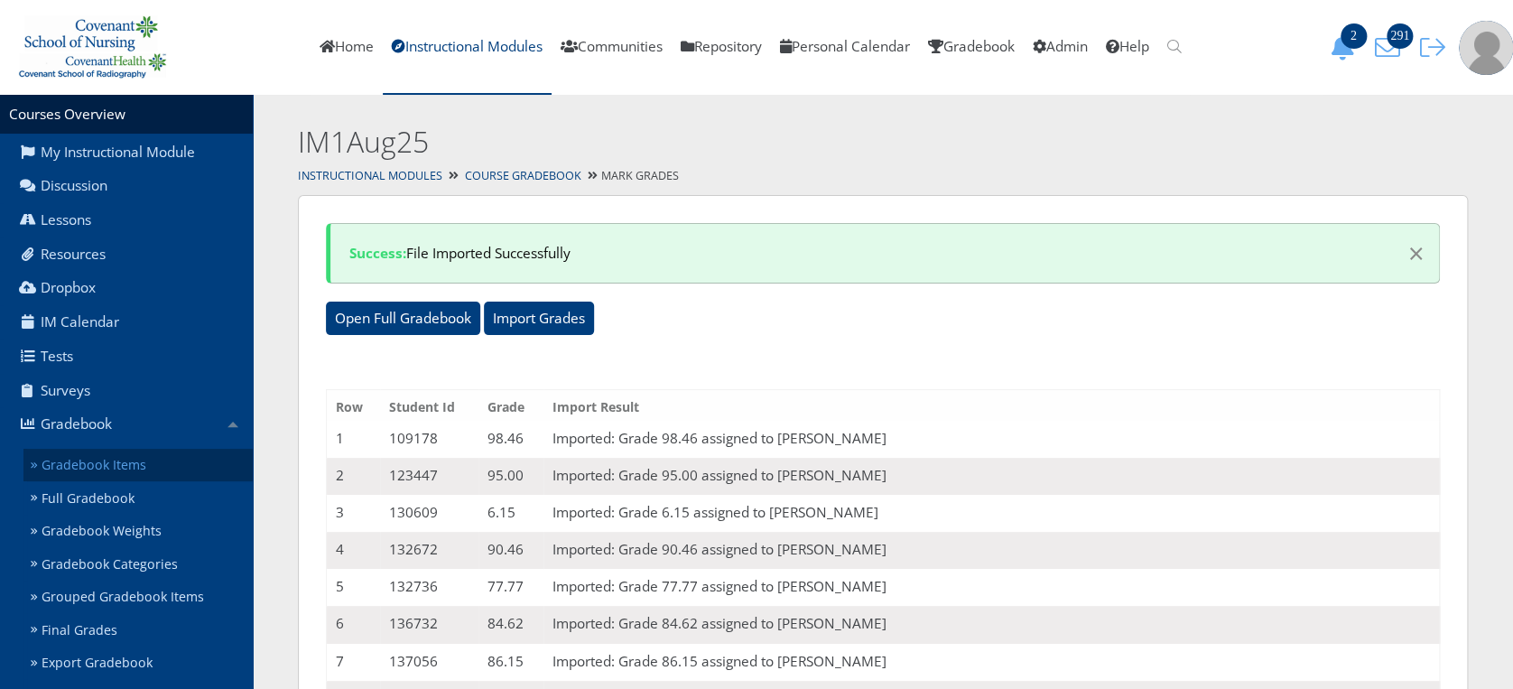
click at [116, 475] on link "Gradebook Items" at bounding box center [137, 465] width 229 height 33
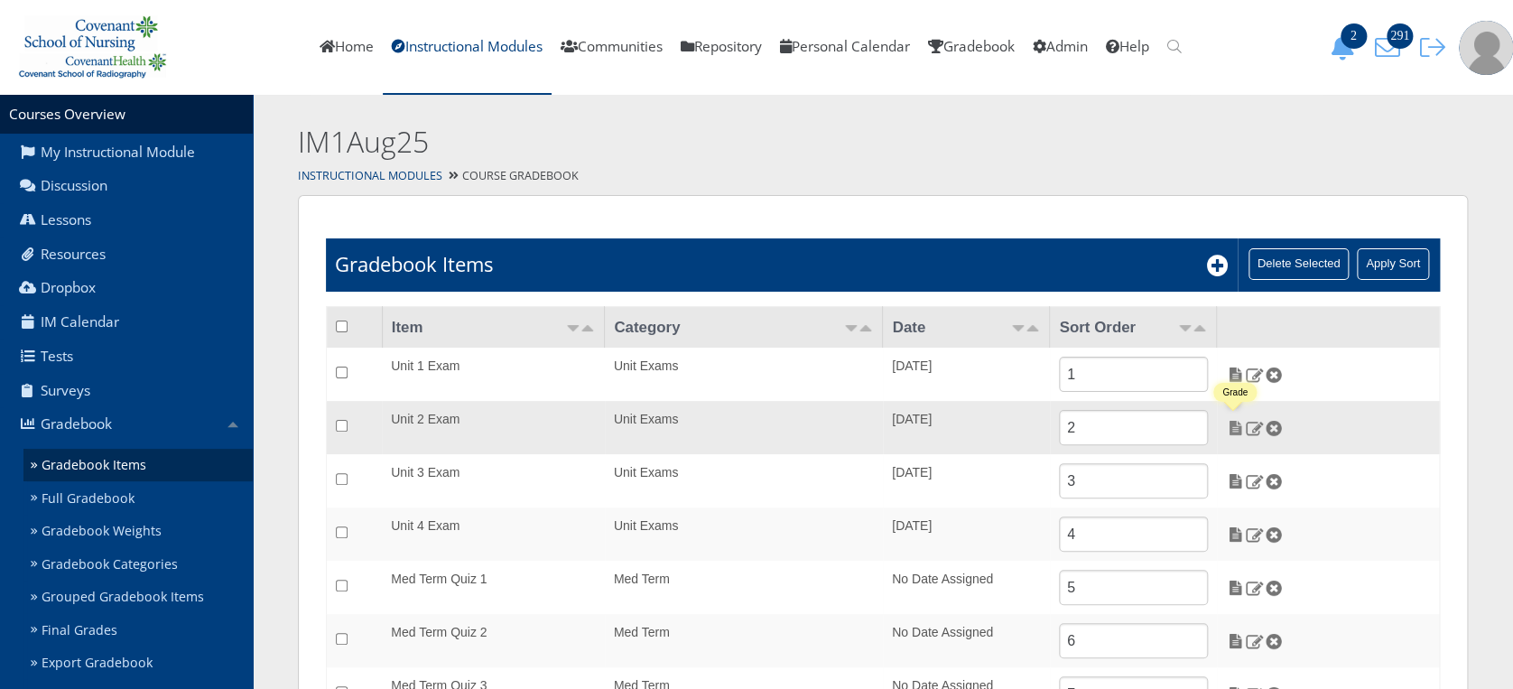
click at [1236, 423] on img at bounding box center [1235, 428] width 19 height 16
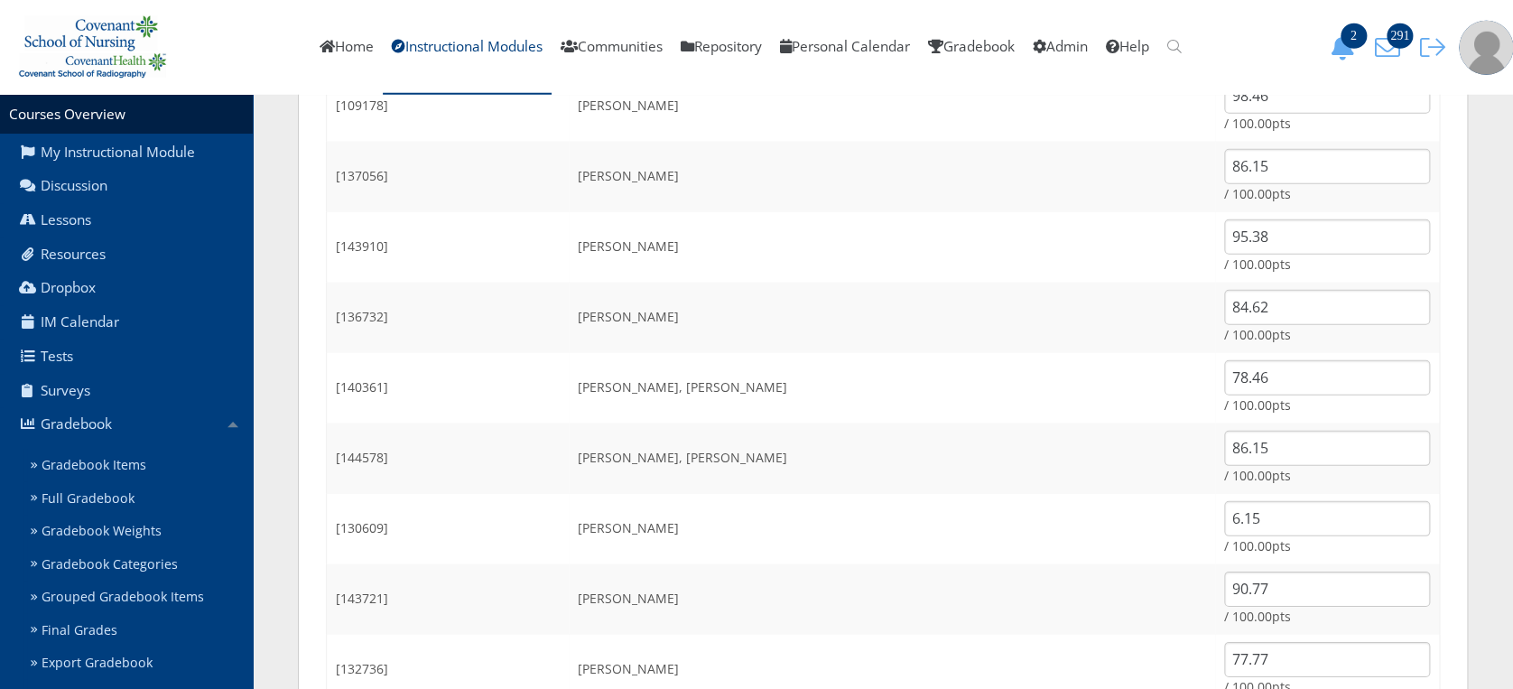
scroll to position [2640, 0]
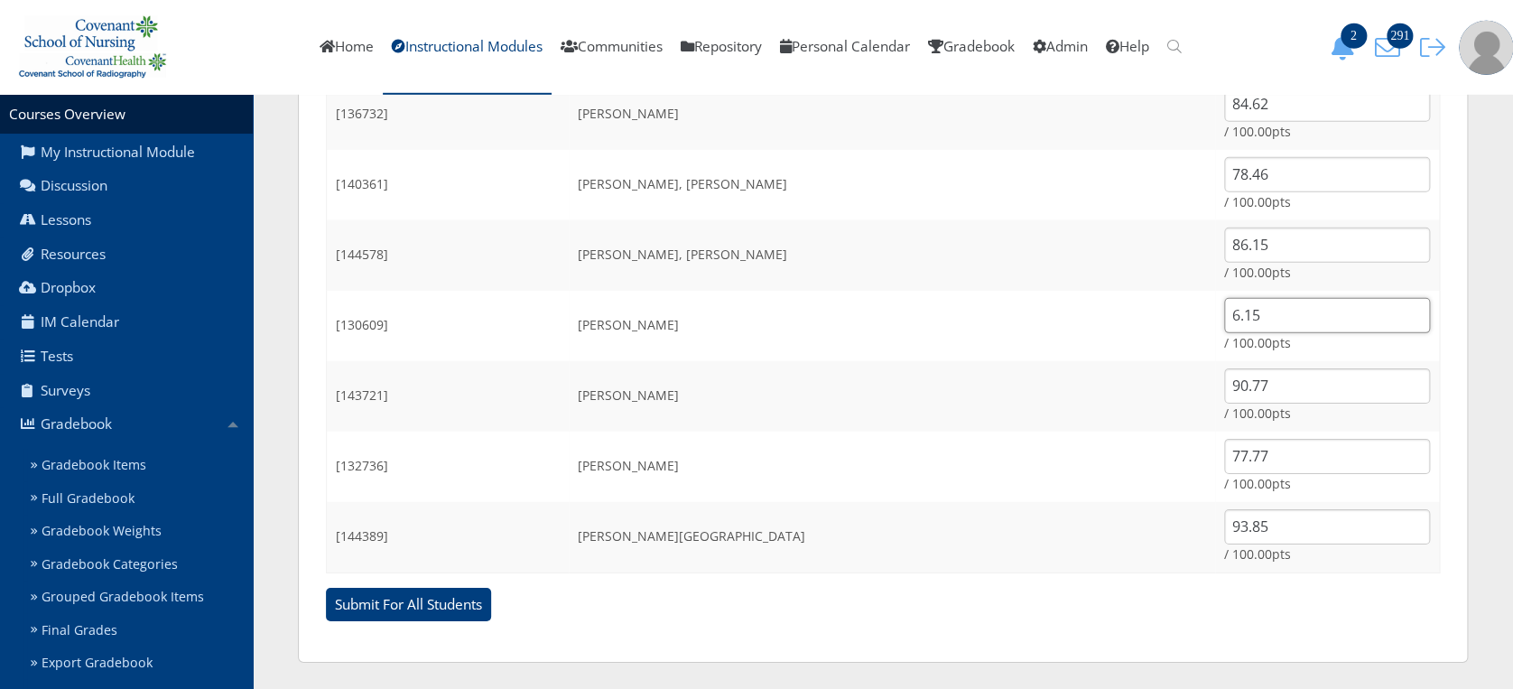
click at [1236, 306] on input "6.15" at bounding box center [1328, 315] width 206 height 35
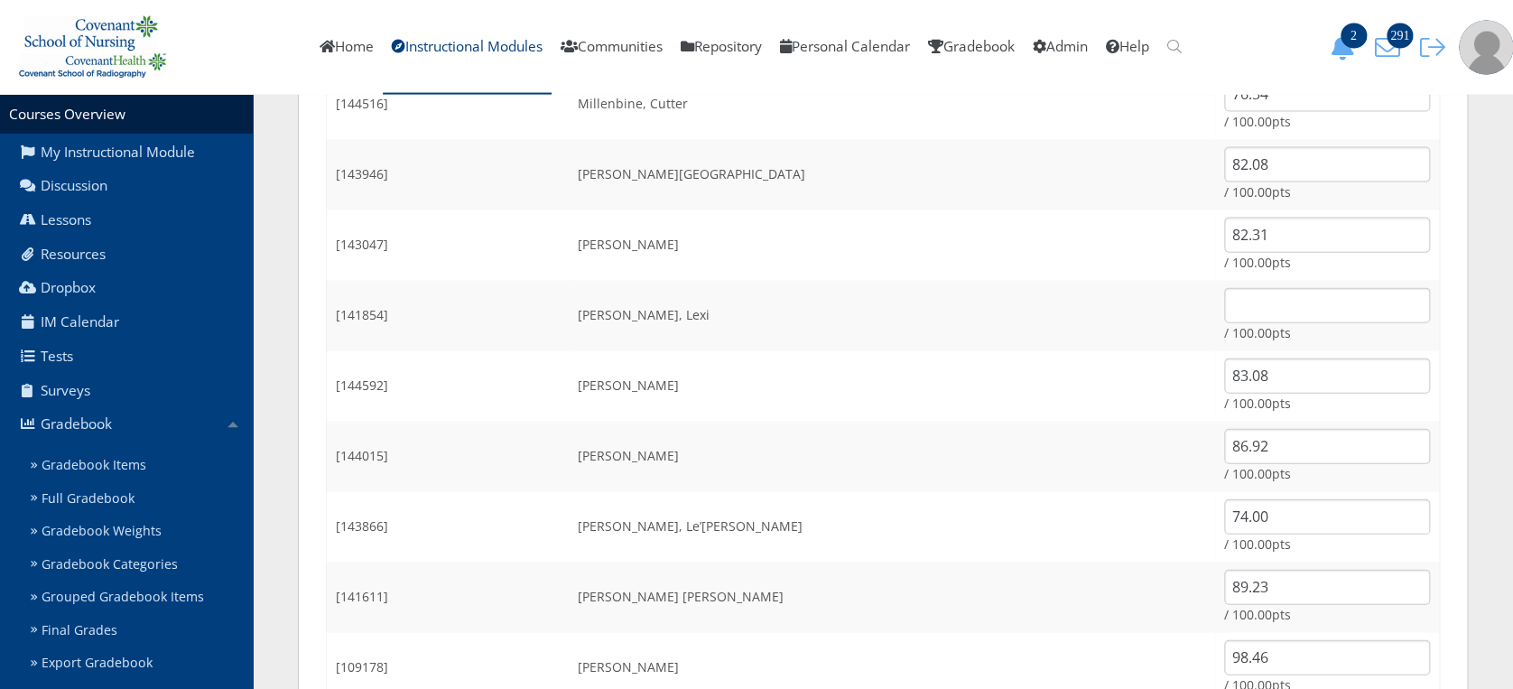
scroll to position [1842, 0]
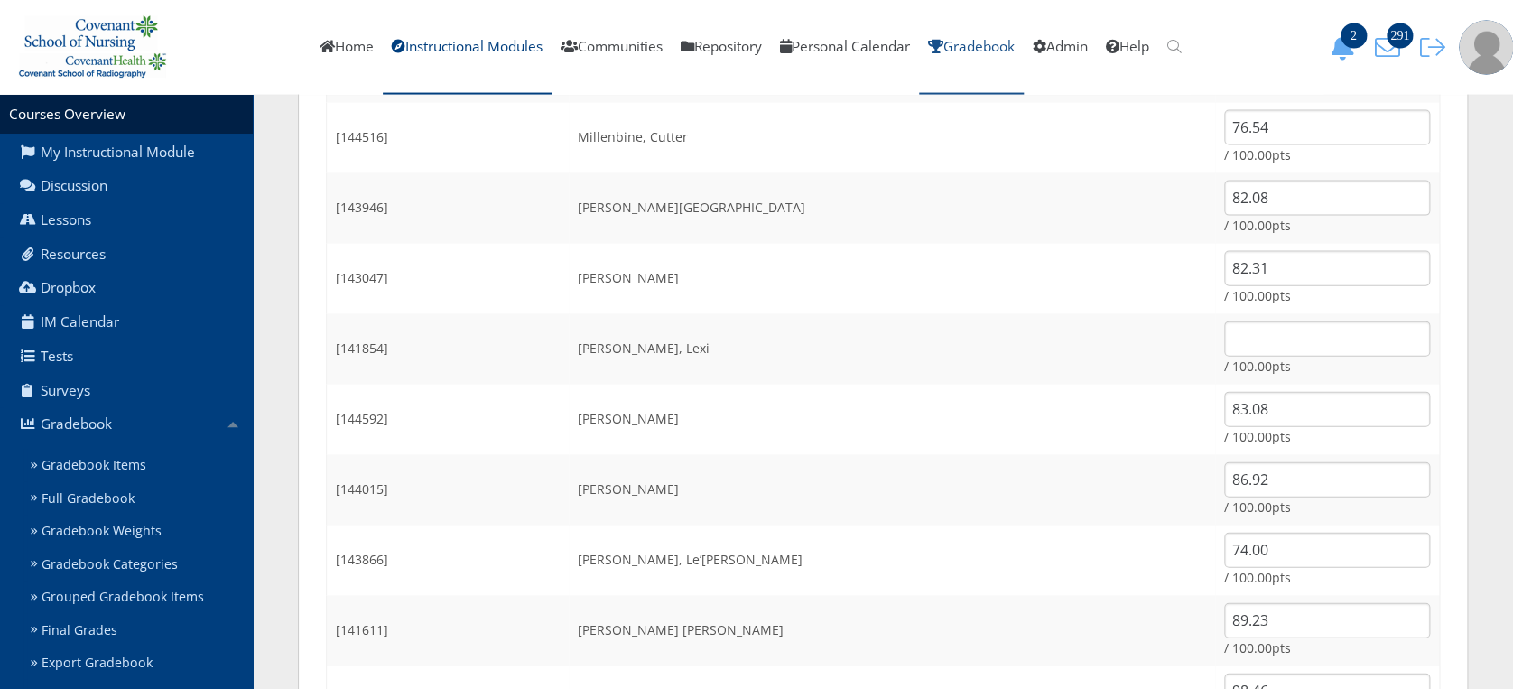
type input "87.69"
click at [1239, 333] on input "text" at bounding box center [1328, 338] width 206 height 35
click at [1225, 337] on input "7.92" at bounding box center [1328, 338] width 206 height 35
type input "76.92"
